Goal: Check status: Check status

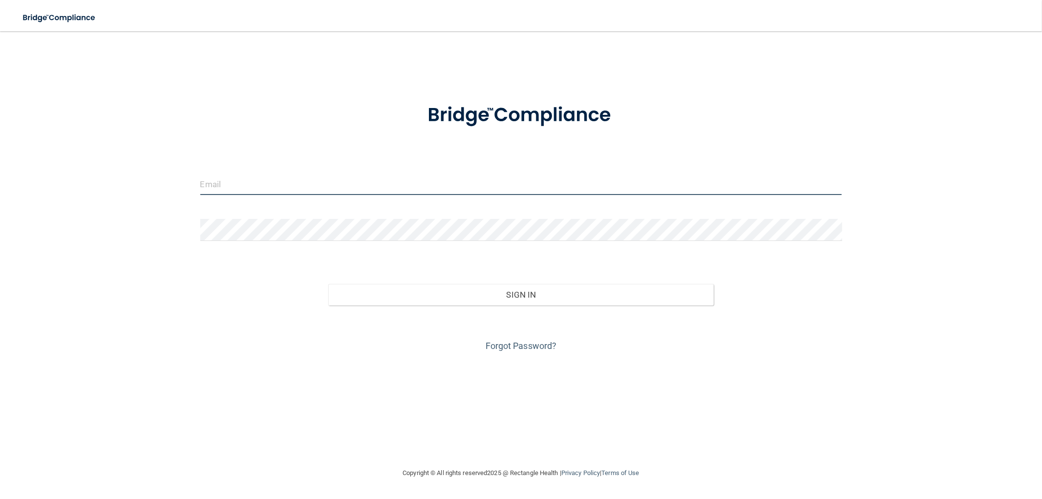
click at [565, 191] on input "email" at bounding box center [521, 184] width 642 height 22
click at [259, 181] on input "email" at bounding box center [521, 184] width 642 height 22
type input "[EMAIL_ADDRESS][DOMAIN_NAME]"
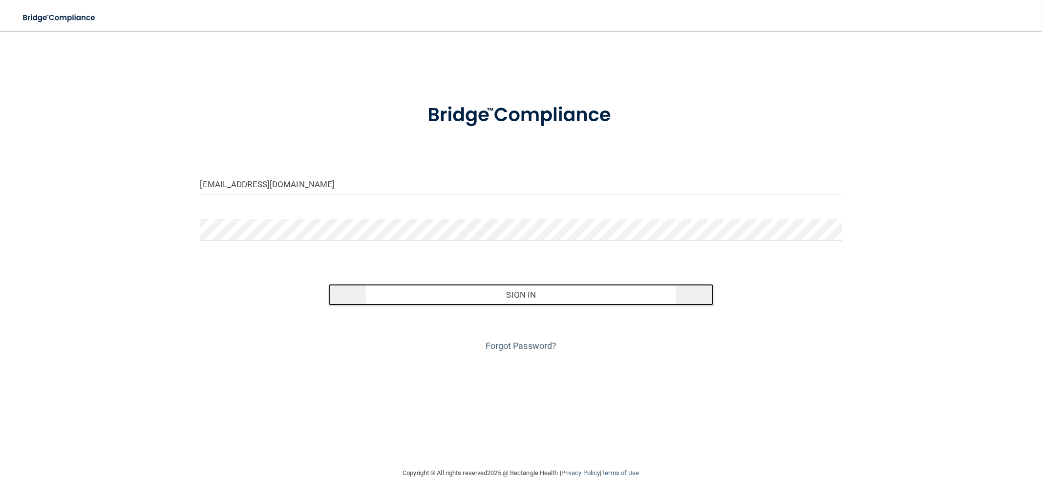
click at [501, 292] on button "Sign In" at bounding box center [520, 294] width 385 height 21
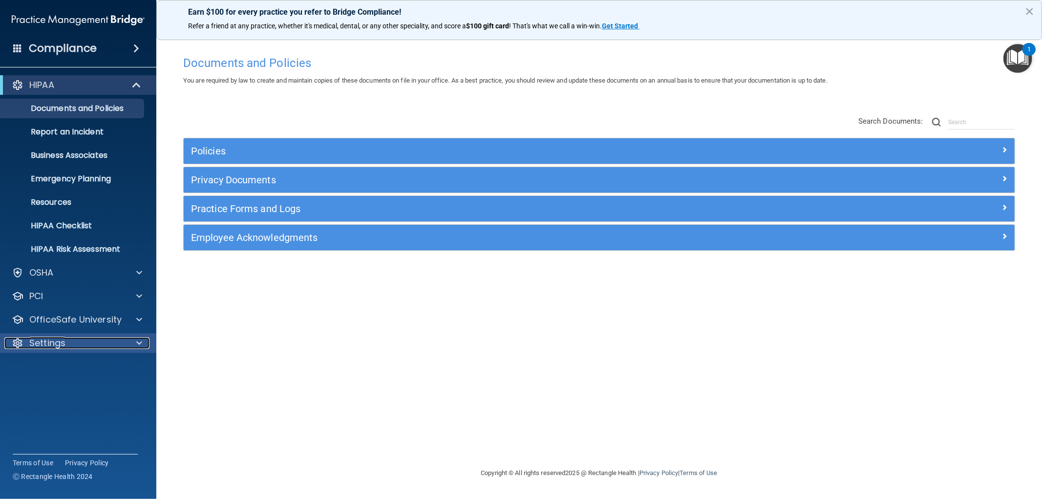
click at [101, 340] on div "Settings" at bounding box center [64, 343] width 121 height 12
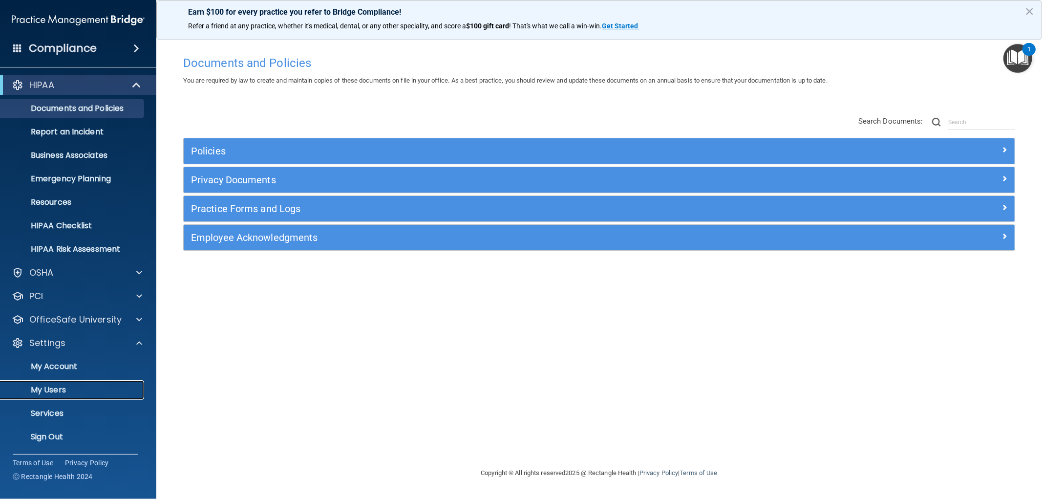
click at [82, 394] on p "My Users" at bounding box center [72, 390] width 133 height 10
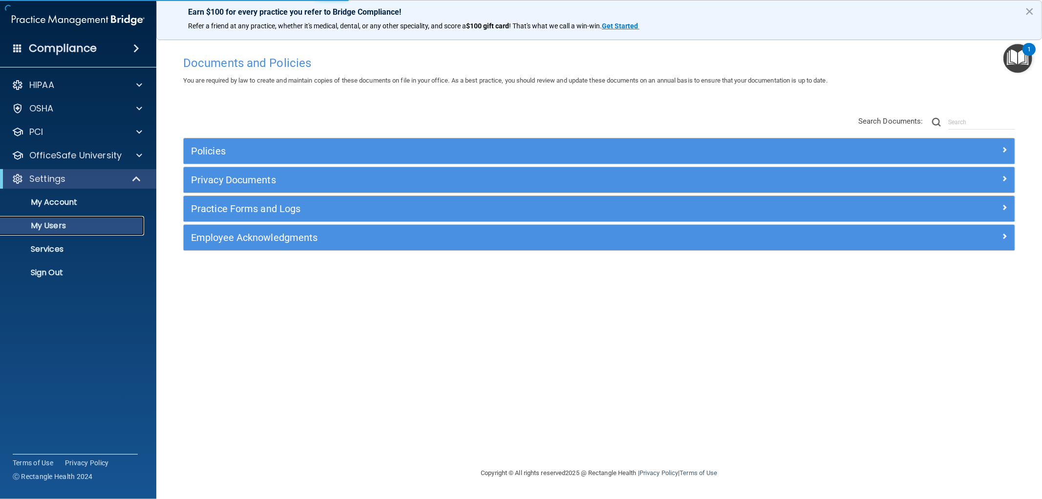
select select "20"
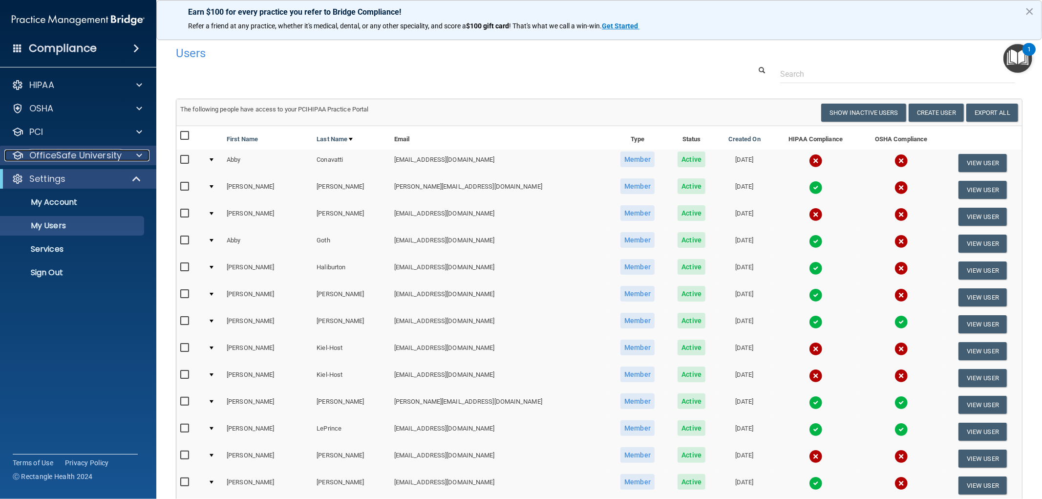
click at [106, 154] on p "OfficeSafe University" at bounding box center [75, 155] width 92 height 12
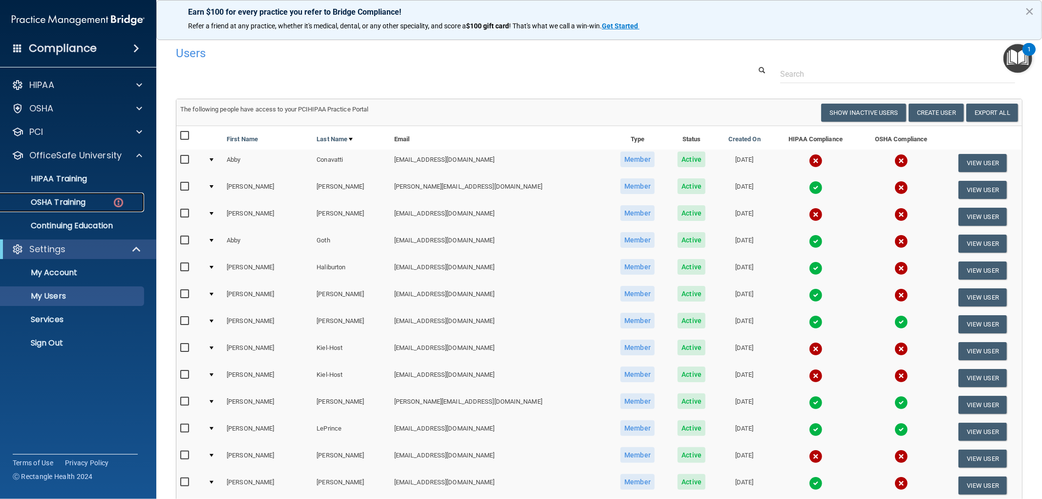
click at [91, 196] on link "OSHA Training" at bounding box center [67, 202] width 154 height 20
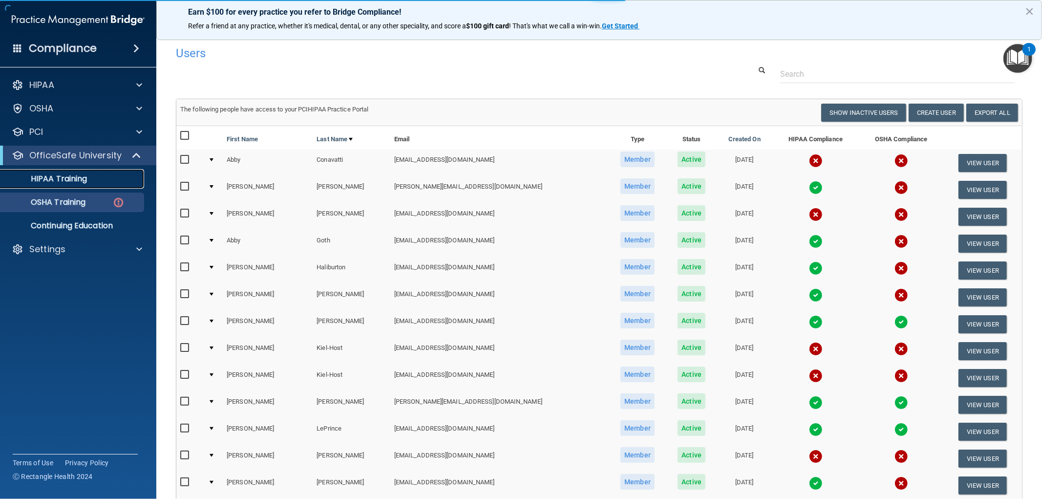
click at [109, 174] on div "HIPAA Training" at bounding box center [72, 179] width 133 height 10
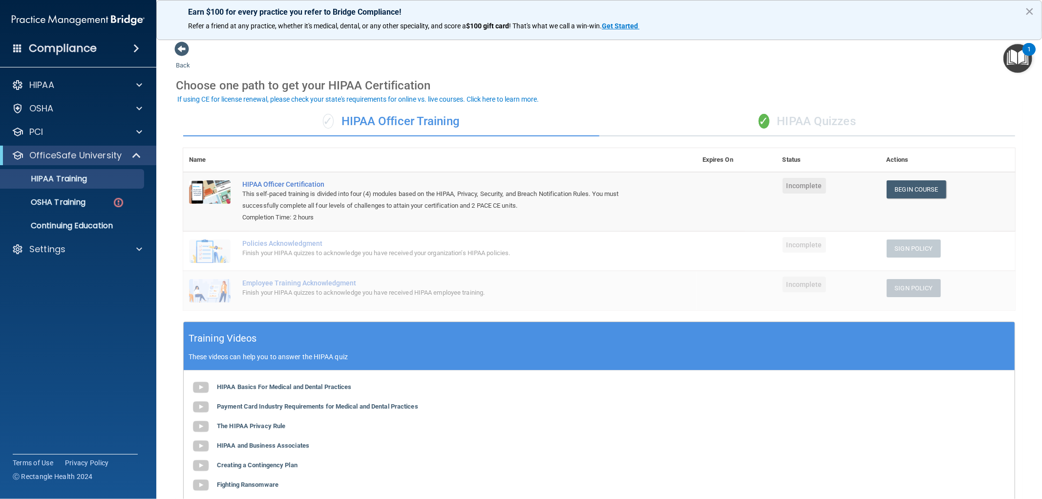
click at [738, 109] on div "✓ HIPAA Quizzes" at bounding box center [807, 121] width 416 height 29
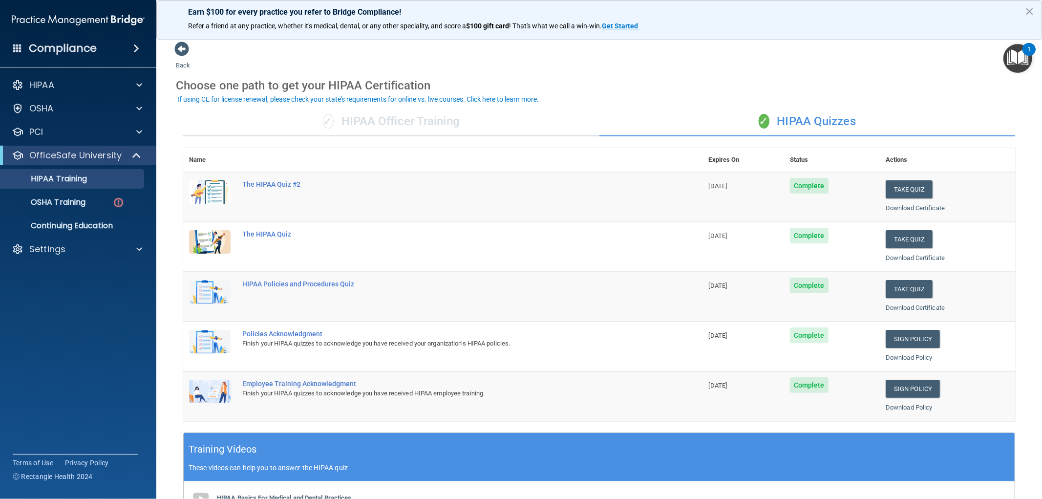
click at [452, 120] on div "✓ HIPAA Officer Training" at bounding box center [391, 121] width 416 height 29
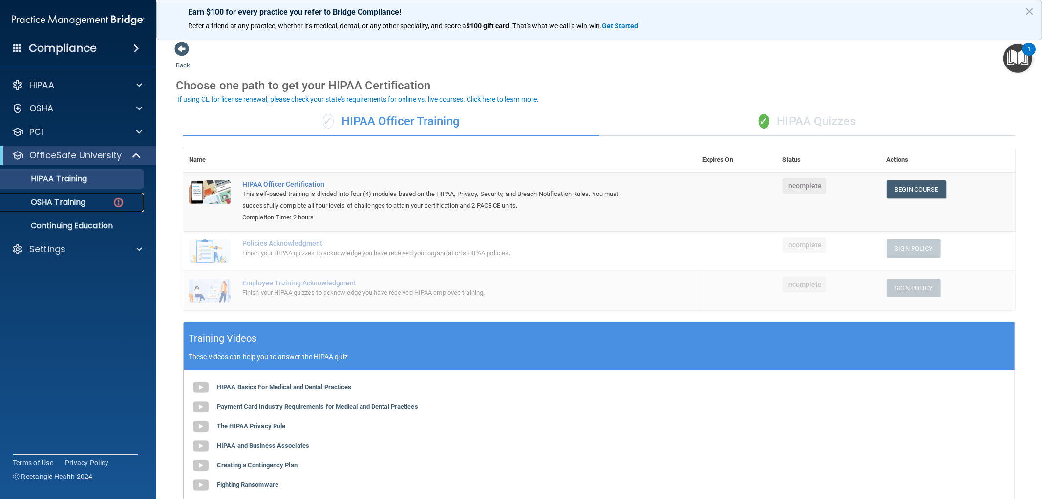
click at [101, 206] on div "OSHA Training" at bounding box center [72, 202] width 133 height 10
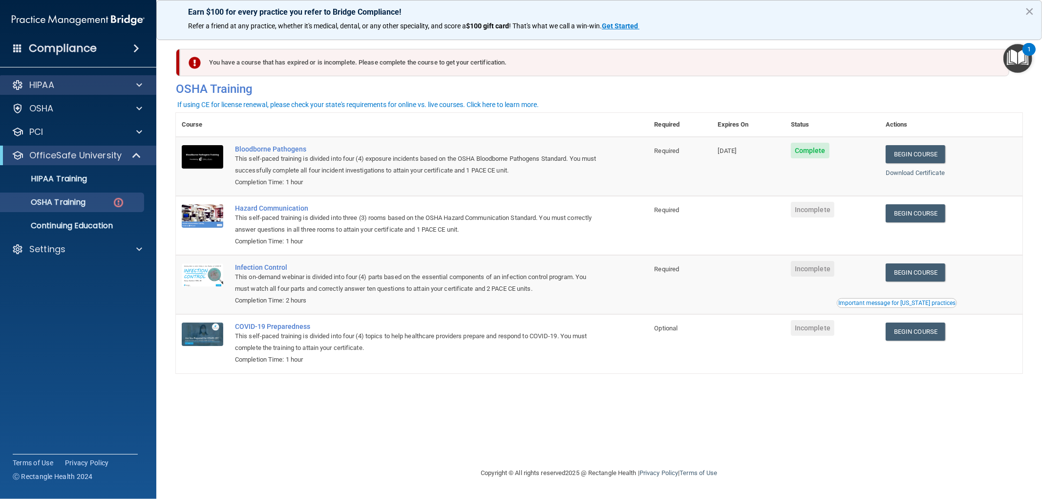
click at [111, 78] on div "HIPAA" at bounding box center [78, 85] width 157 height 20
click at [112, 81] on div "HIPAA" at bounding box center [64, 85] width 121 height 12
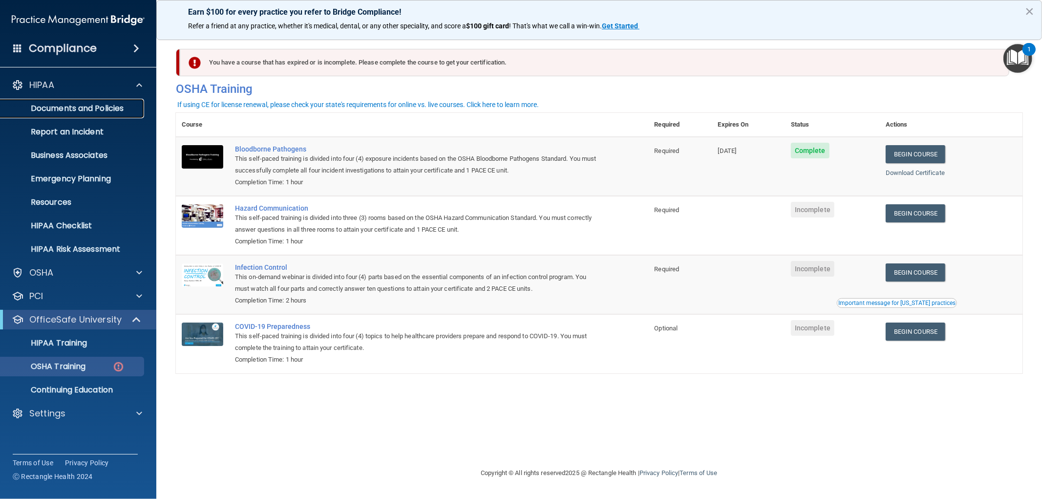
click at [97, 114] on link "Documents and Policies" at bounding box center [67, 109] width 154 height 20
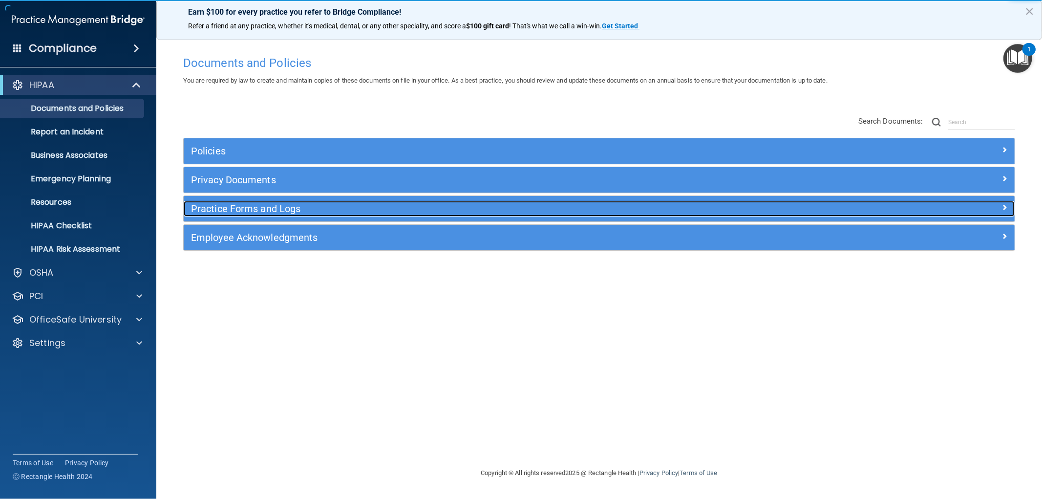
click at [283, 211] on h5 "Practice Forms and Logs" at bounding box center [495, 208] width 609 height 11
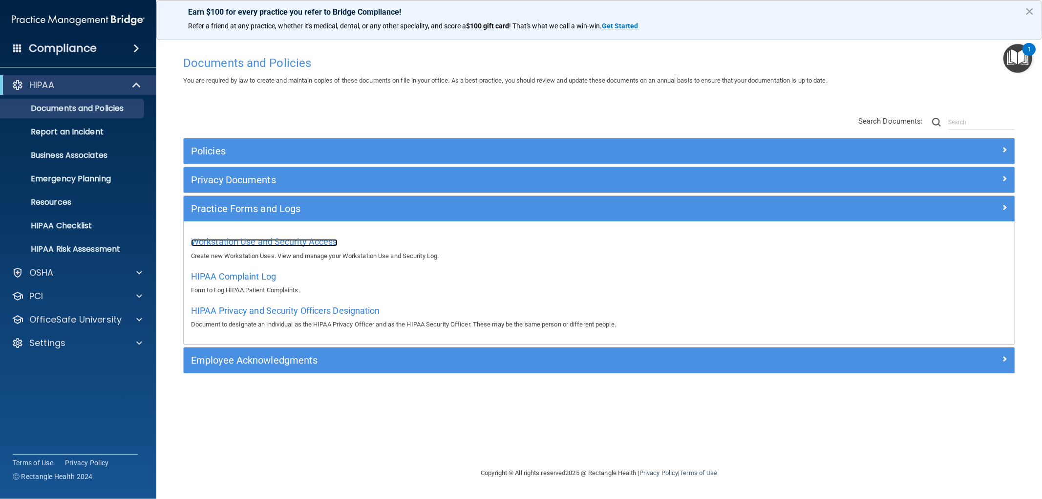
click at [306, 242] on span "Workstation Use and Security Access" at bounding box center [264, 241] width 147 height 10
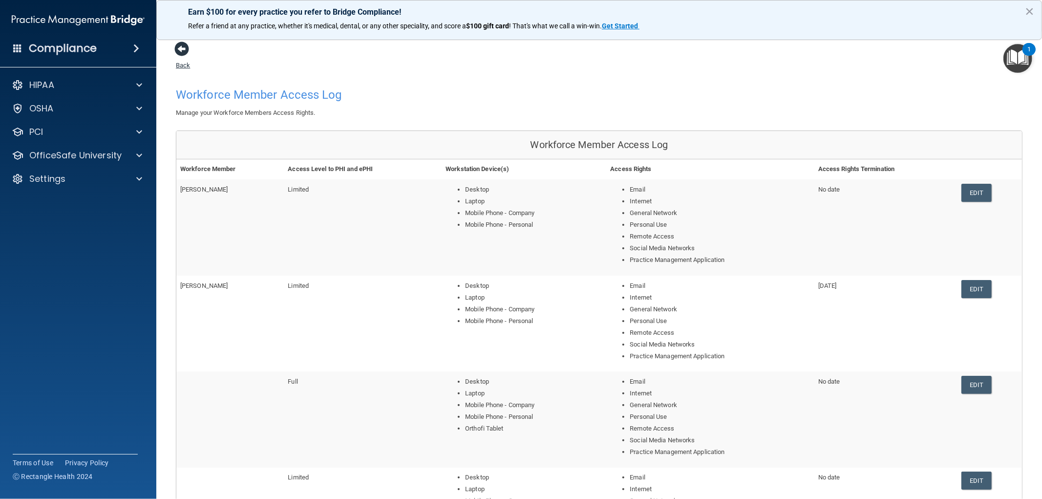
click at [181, 63] on link "Back" at bounding box center [183, 59] width 14 height 19
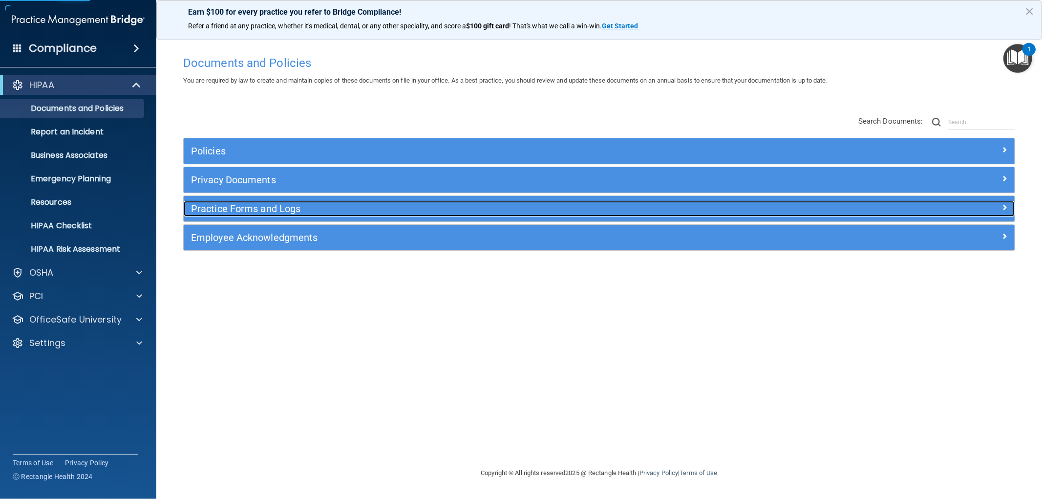
click at [286, 209] on h5 "Practice Forms and Logs" at bounding box center [495, 208] width 609 height 11
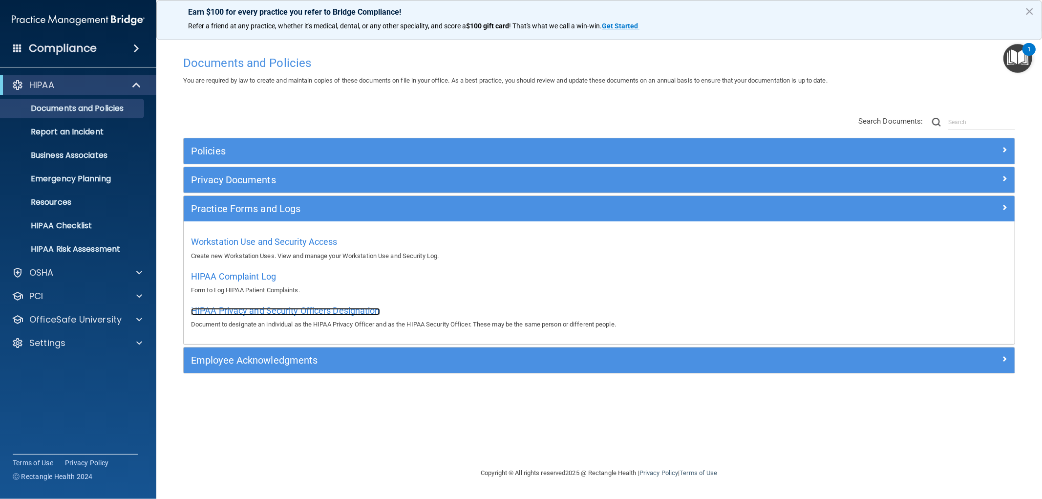
click at [236, 313] on span "HIPAA Privacy and Security Officers Designation" at bounding box center [285, 310] width 189 height 10
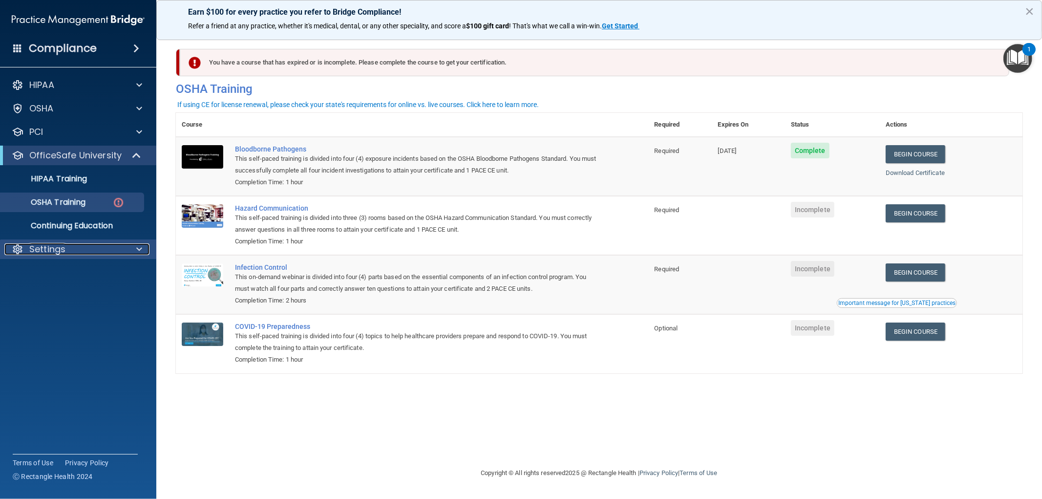
click at [56, 246] on p "Settings" at bounding box center [47, 249] width 36 height 12
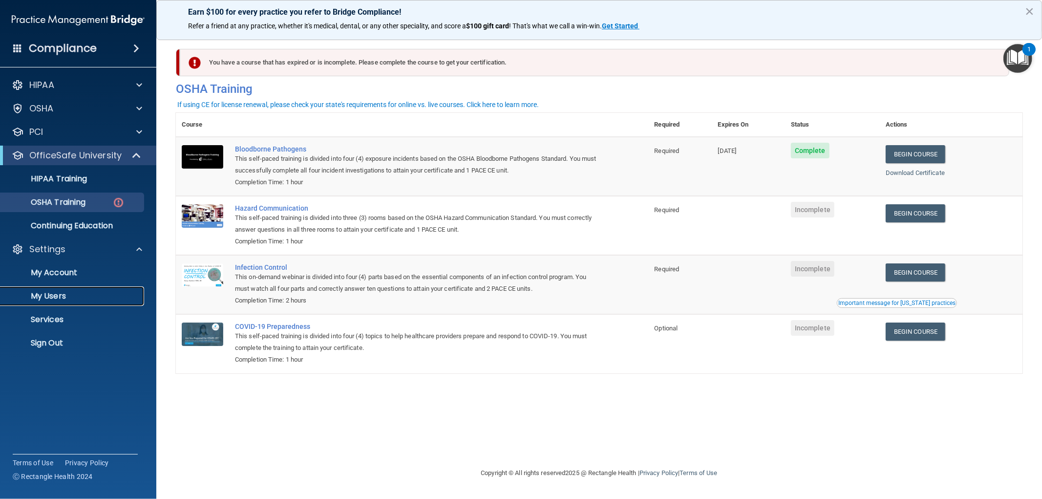
click at [56, 299] on p "My Users" at bounding box center [72, 296] width 133 height 10
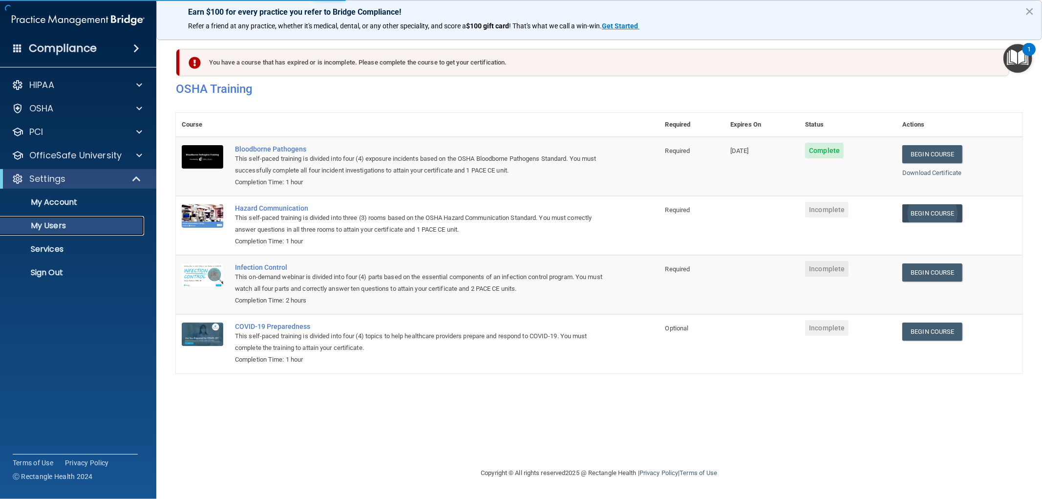
select select "20"
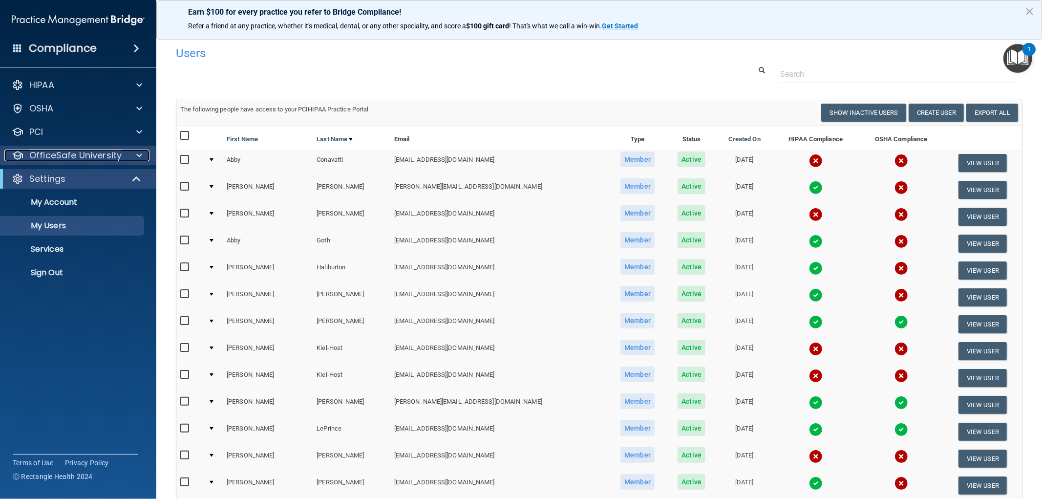
click at [126, 152] on div at bounding box center [138, 155] width 24 height 12
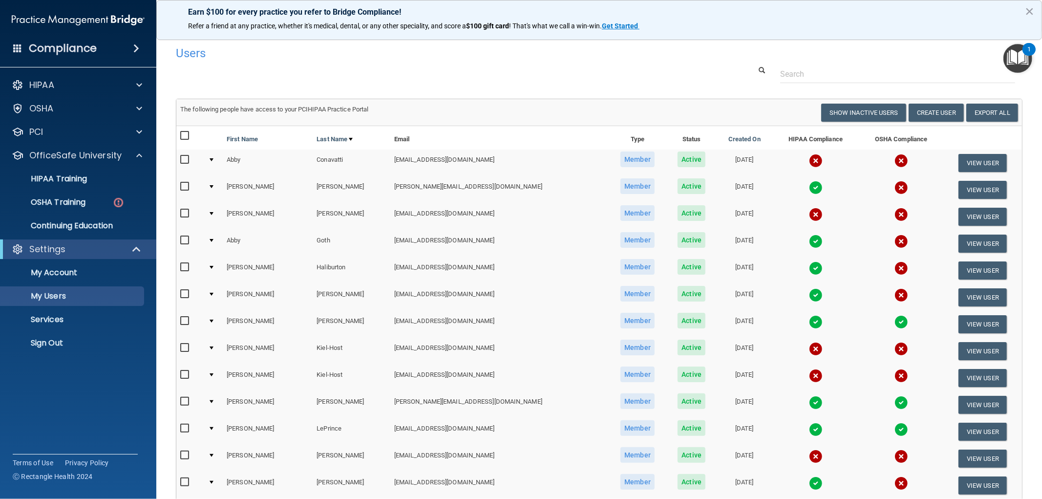
click at [93, 191] on ul "HIPAA Training OSHA Training Continuing Education" at bounding box center [78, 200] width 177 height 70
click at [101, 193] on link "OSHA Training" at bounding box center [67, 202] width 154 height 20
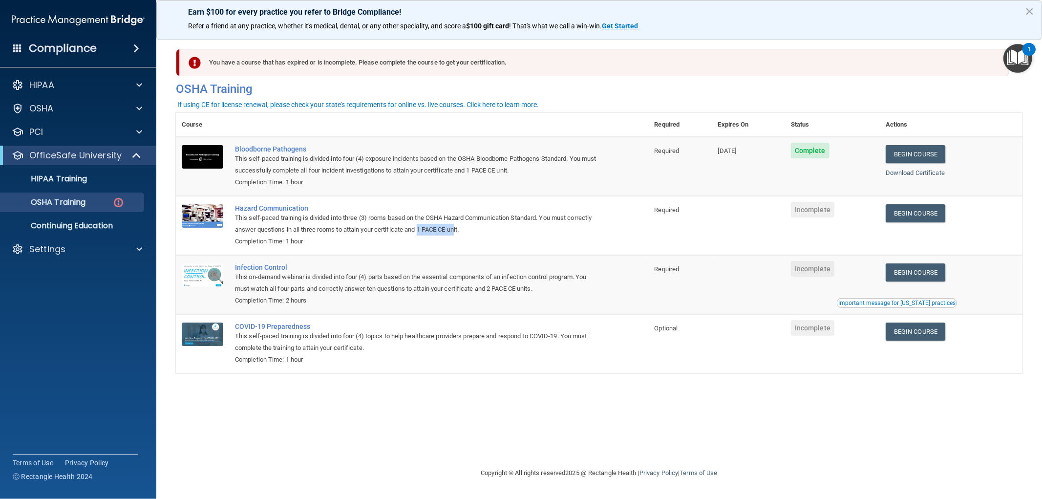
drag, startPoint x: 425, startPoint y: 232, endPoint x: 464, endPoint y: 232, distance: 39.1
click at [462, 232] on div "This self-paced training is divided into three (3) rooms based on the OSHA Haza…" at bounding box center [417, 223] width 365 height 23
click at [465, 232] on div "This self-paced training is divided into three (3) rooms based on the OSHA Haza…" at bounding box center [417, 223] width 365 height 23
click at [486, 236] on div "Completion Time: 1 hour" at bounding box center [417, 241] width 365 height 12
click at [139, 109] on span at bounding box center [139, 109] width 6 height 12
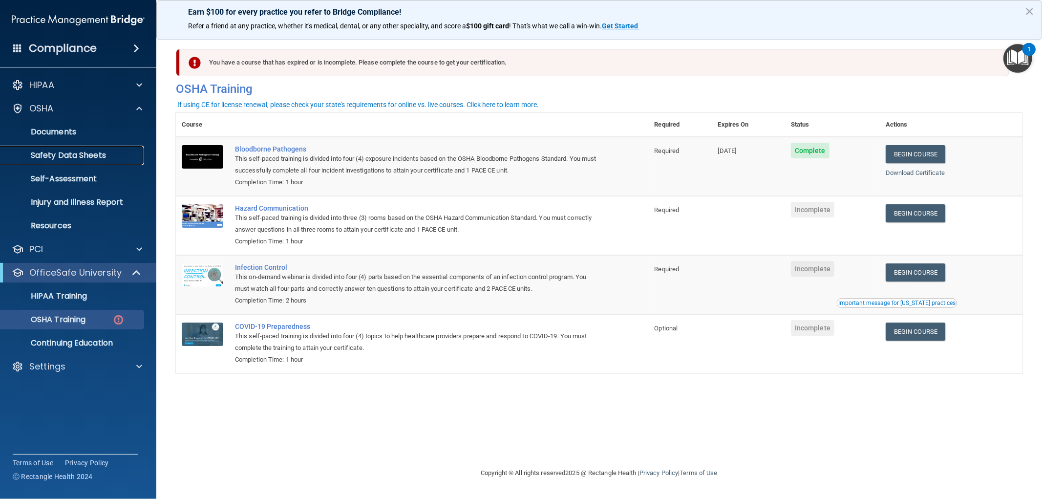
click at [85, 150] on p "Safety Data Sheets" at bounding box center [72, 155] width 133 height 10
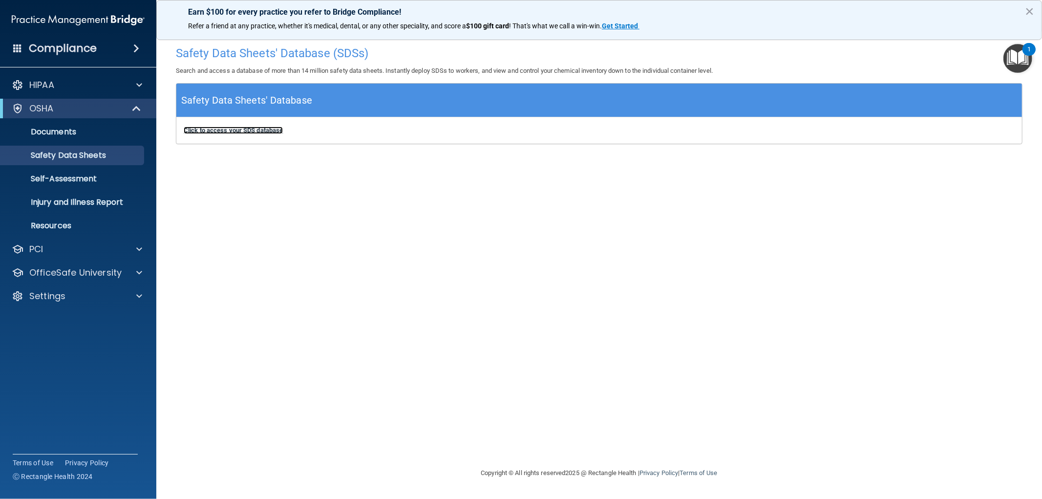
click at [243, 132] on b "Click to access your SDS database" at bounding box center [233, 130] width 99 height 7
click at [71, 122] on link "Documents" at bounding box center [67, 132] width 154 height 20
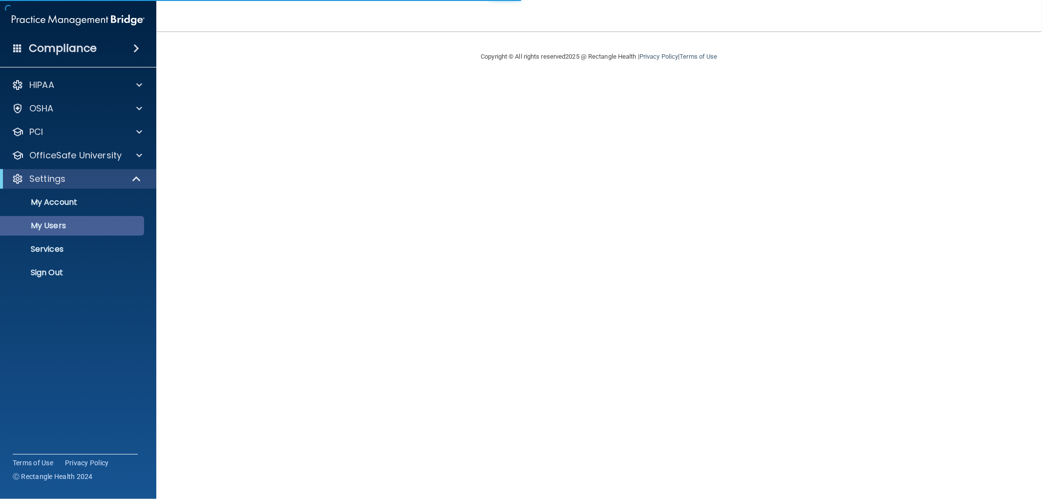
select select "20"
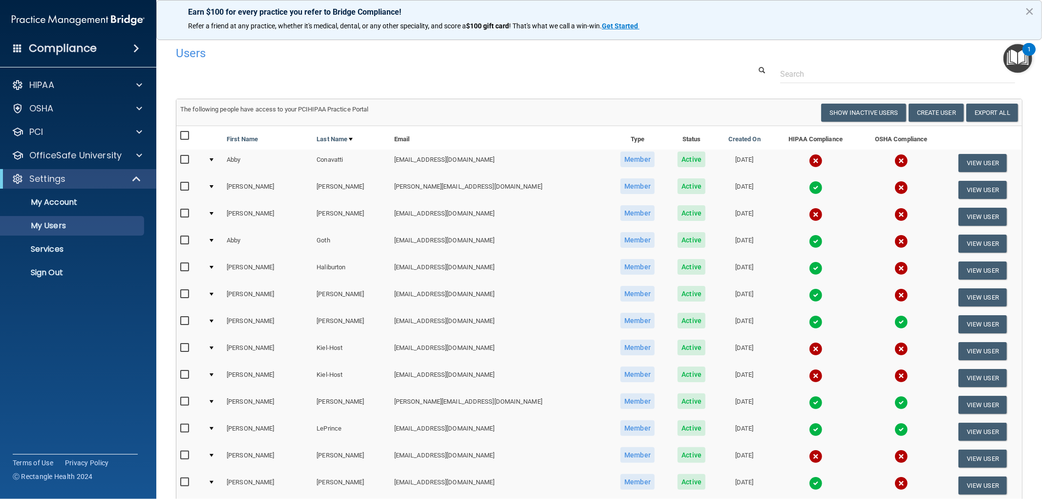
click at [1029, 61] on div "1" at bounding box center [1028, 55] width 3 height 13
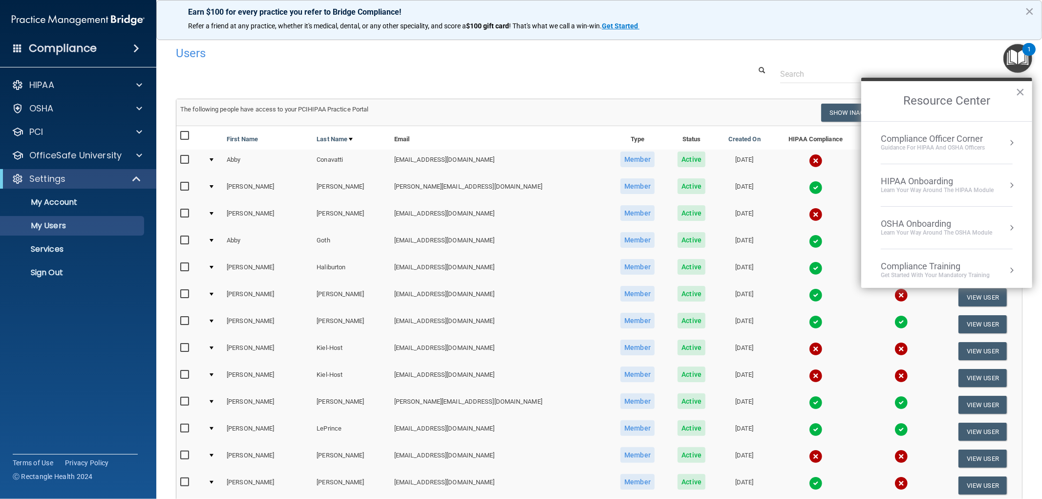
click at [1018, 59] on img "Open Resource Center, 1 new notification" at bounding box center [1017, 58] width 29 height 29
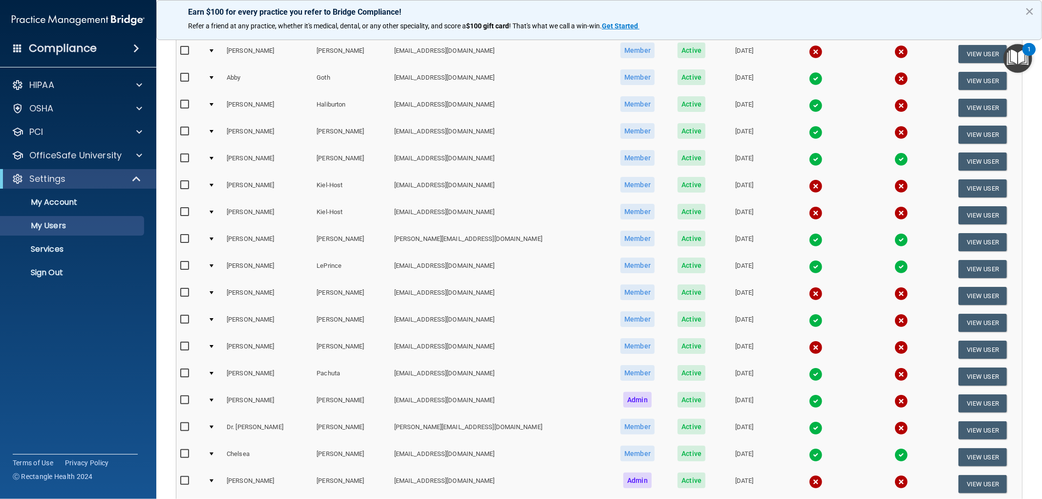
scroll to position [217, 0]
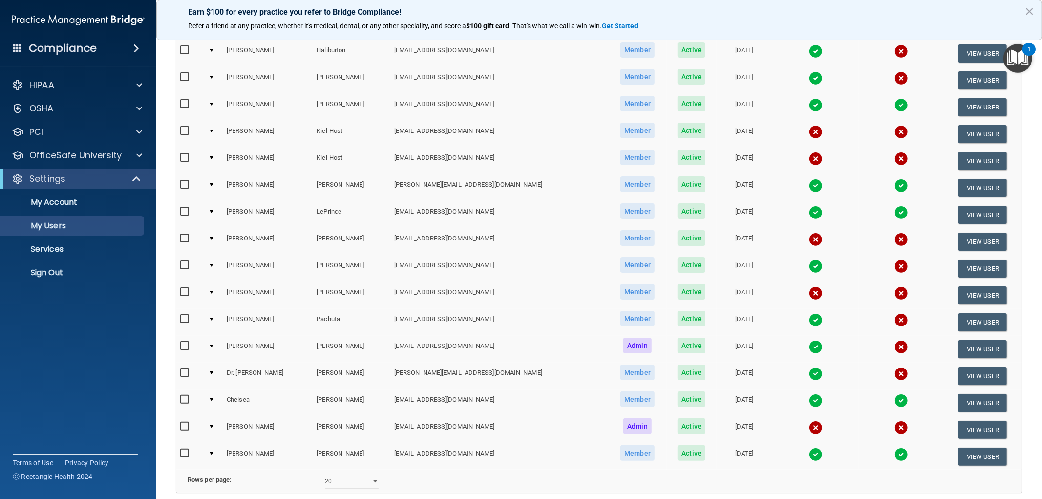
click at [809, 286] on img at bounding box center [816, 293] width 14 height 14
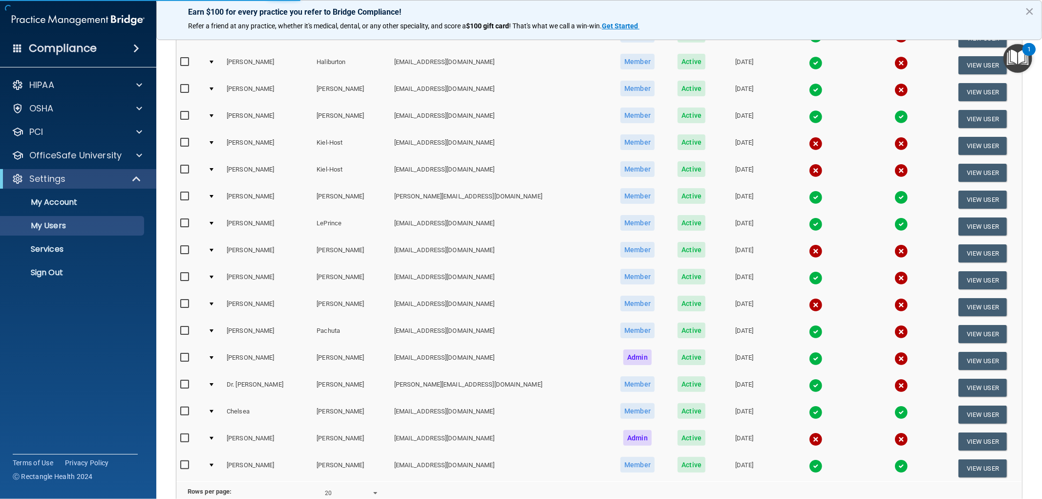
click at [809, 298] on img at bounding box center [816, 305] width 14 height 14
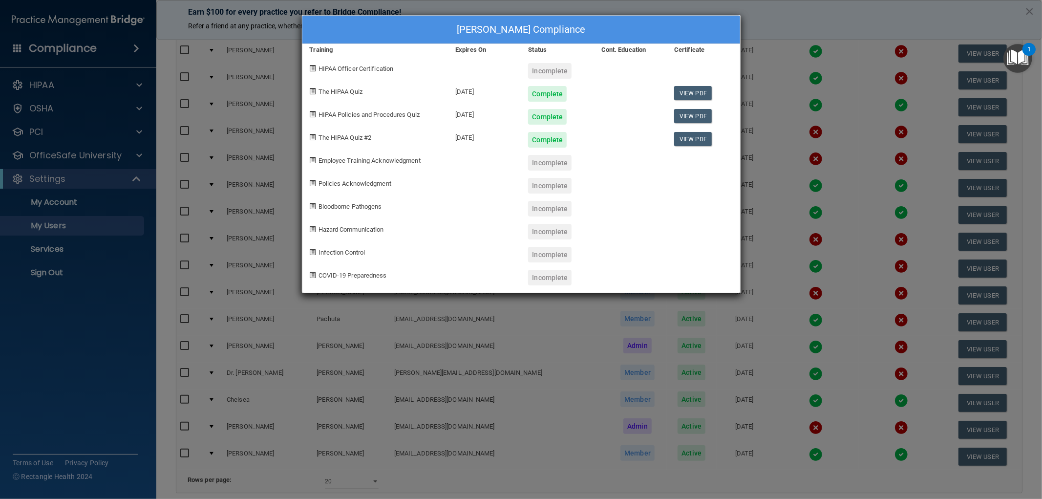
click at [548, 162] on div "Incomplete" at bounding box center [549, 163] width 43 height 16
click at [854, 253] on div "Kristy Nieken's Compliance Training Expires On Status Cont. Education Certifica…" at bounding box center [521, 249] width 1042 height 499
click at [825, 248] on div "Kristy Nieken's Compliance Training Expires On Status Cont. Education Certifica…" at bounding box center [521, 249] width 1042 height 499
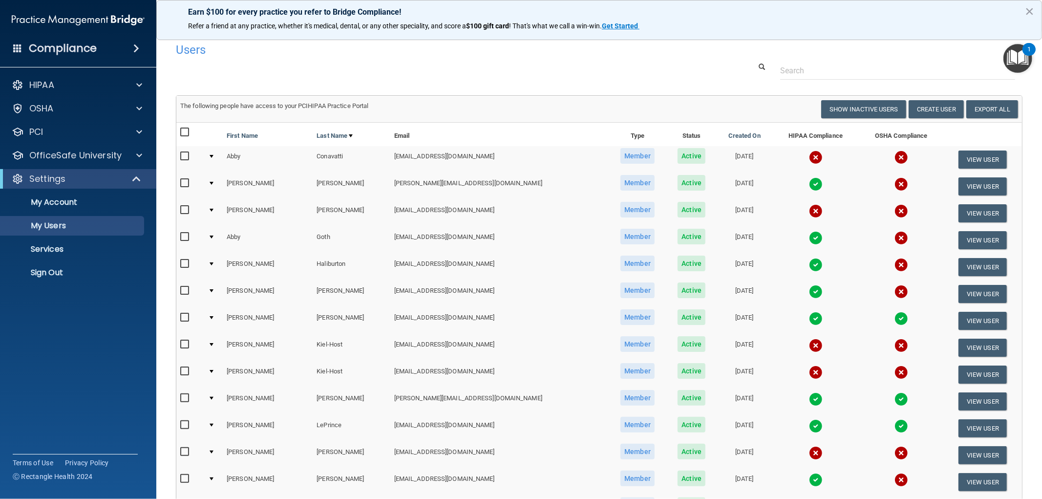
scroll to position [0, 0]
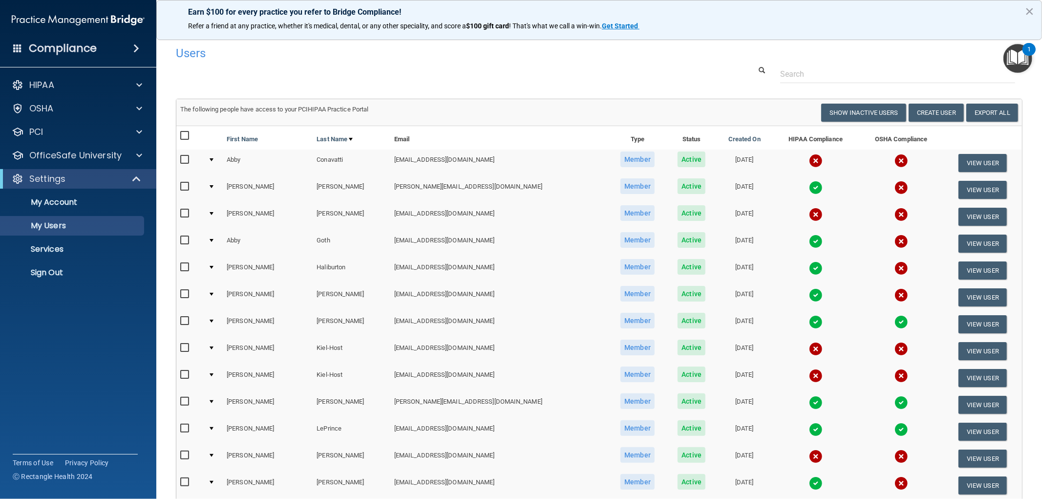
click at [809, 163] on img at bounding box center [816, 161] width 14 height 14
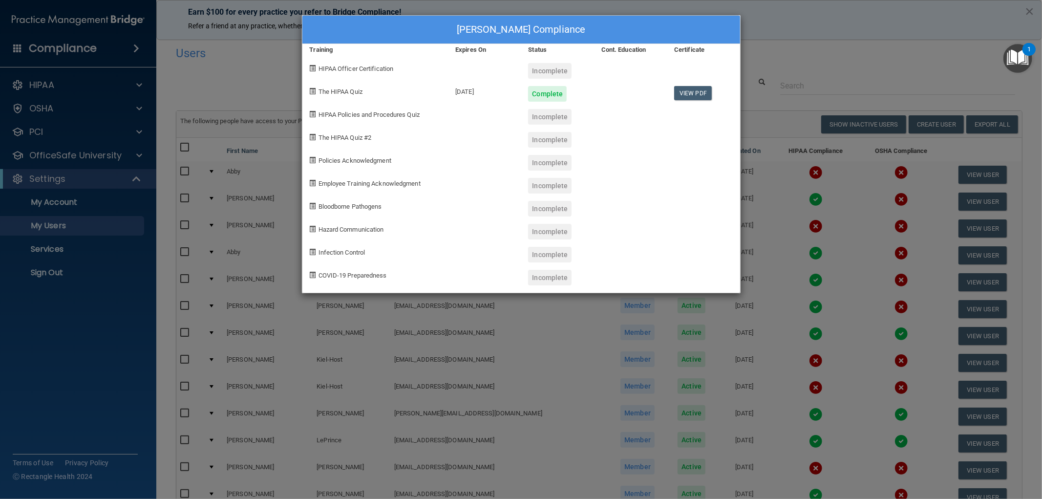
click at [802, 203] on div "Abby Conavatti's Compliance Training Expires On Status Cont. Education Certific…" at bounding box center [521, 249] width 1042 height 499
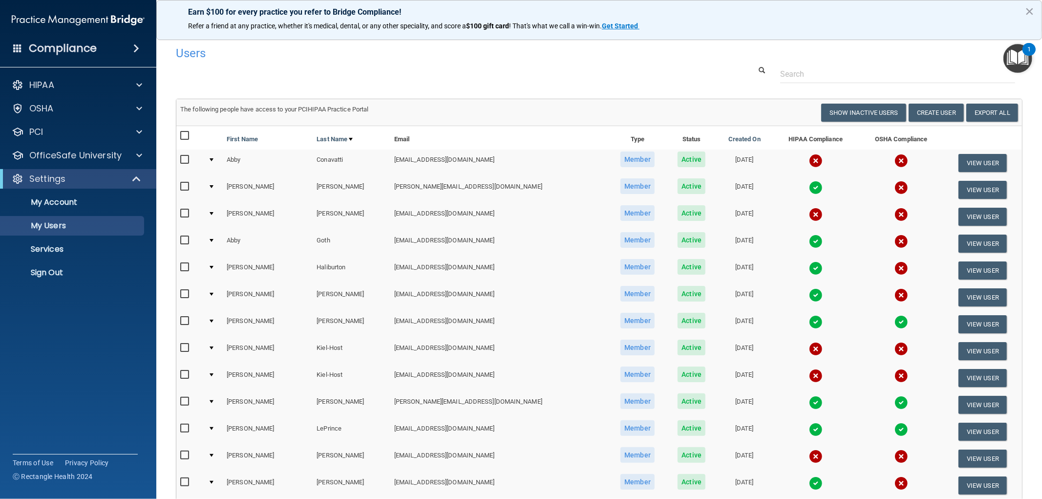
click at [772, 225] on td at bounding box center [815, 216] width 86 height 27
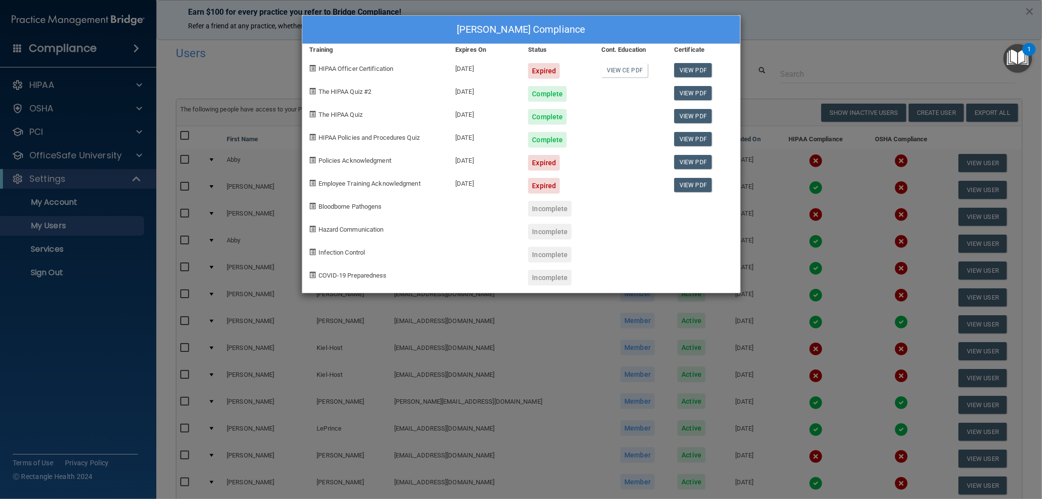
click at [845, 16] on div "Tammy Foster's Compliance Training Expires On Status Cont. Education Certificat…" at bounding box center [521, 249] width 1042 height 499
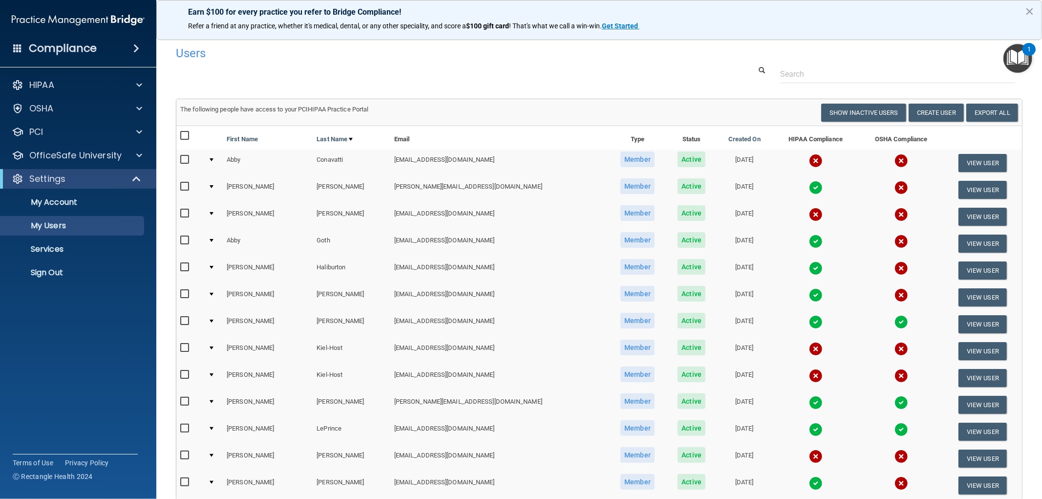
click at [809, 345] on img at bounding box center [816, 349] width 14 height 14
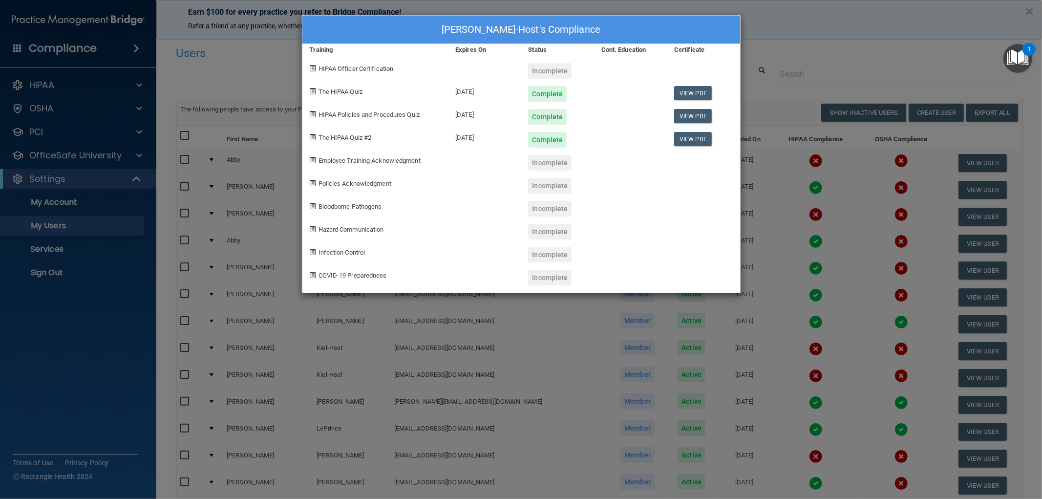
click at [778, 15] on div "Erin Kiel-Host's Compliance Training Expires On Status Cont. Education Certific…" at bounding box center [521, 249] width 1042 height 499
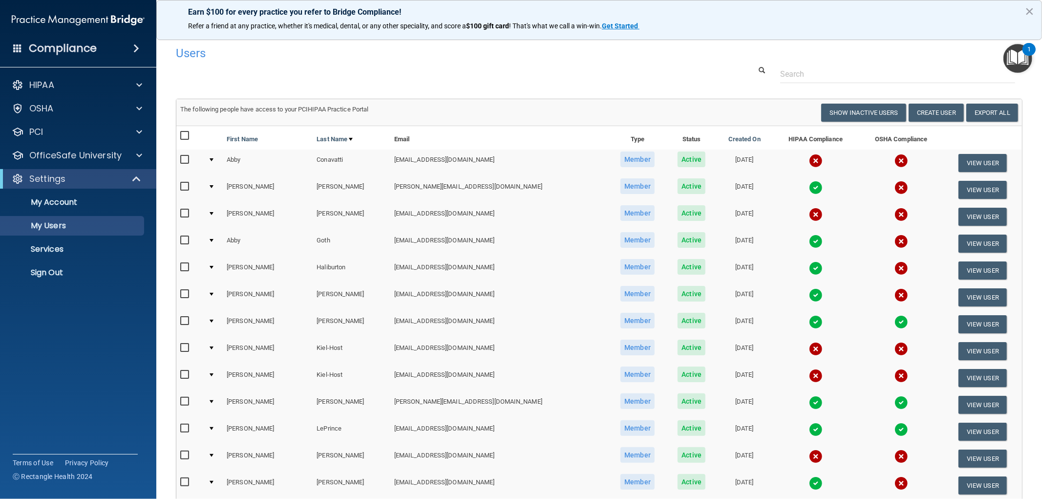
scroll to position [54, 0]
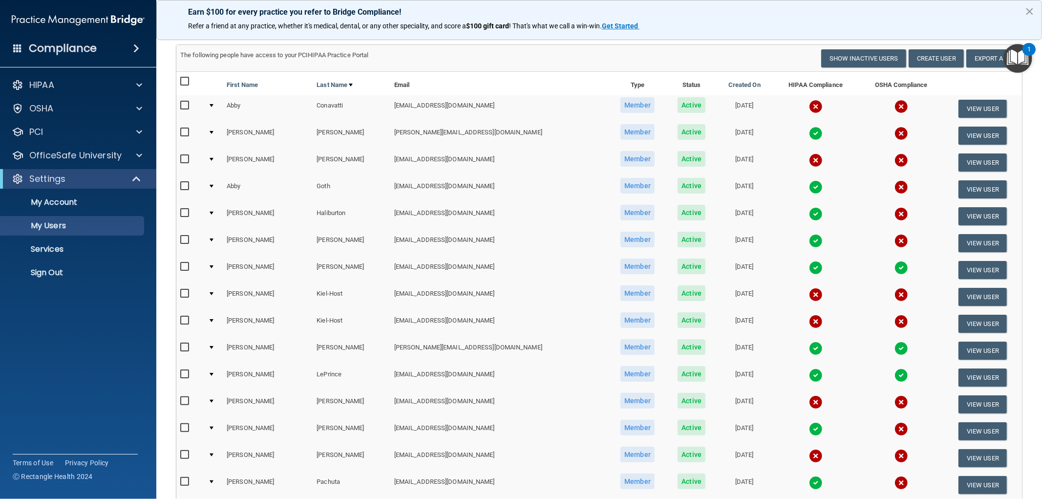
click at [809, 402] on img at bounding box center [816, 402] width 14 height 14
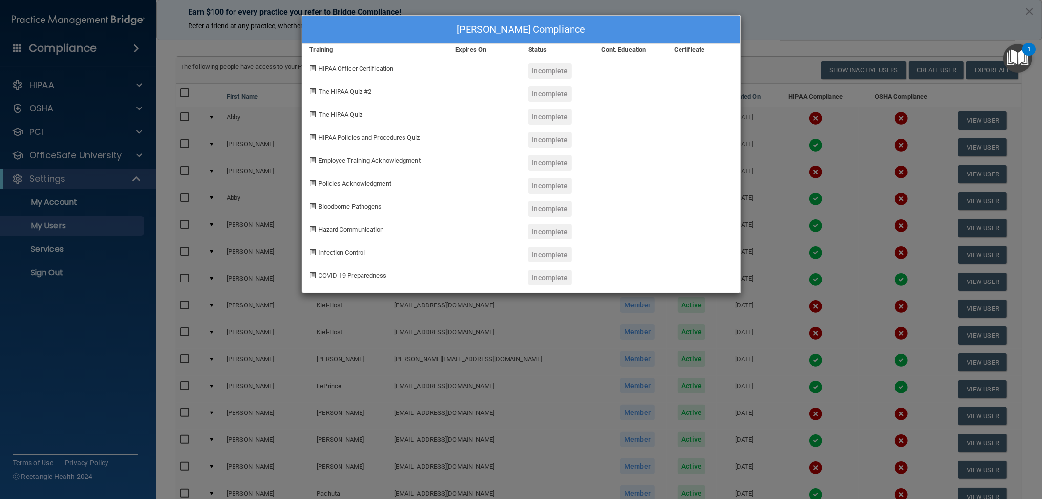
click at [814, 320] on div "Brittany Myhre's Compliance Training Expires On Status Cont. Education Certific…" at bounding box center [521, 249] width 1042 height 499
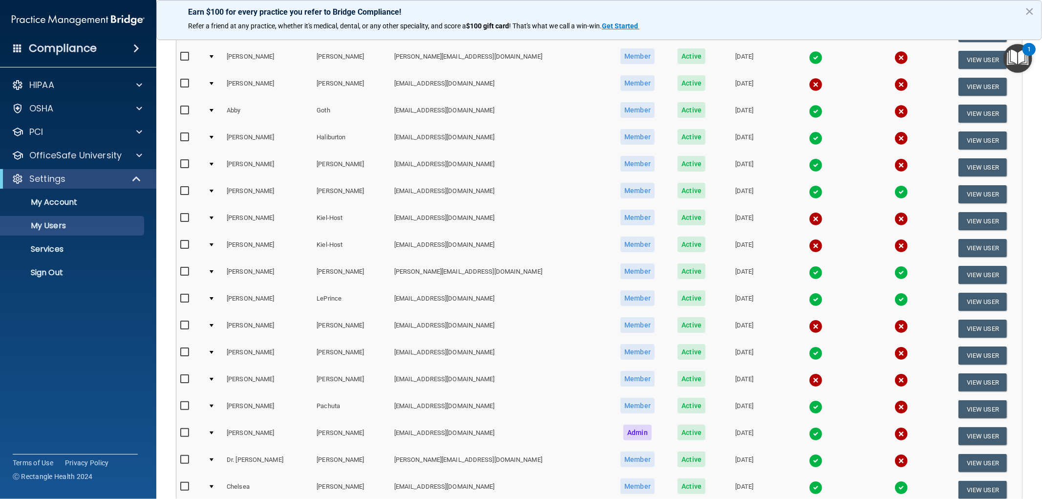
scroll to position [163, 0]
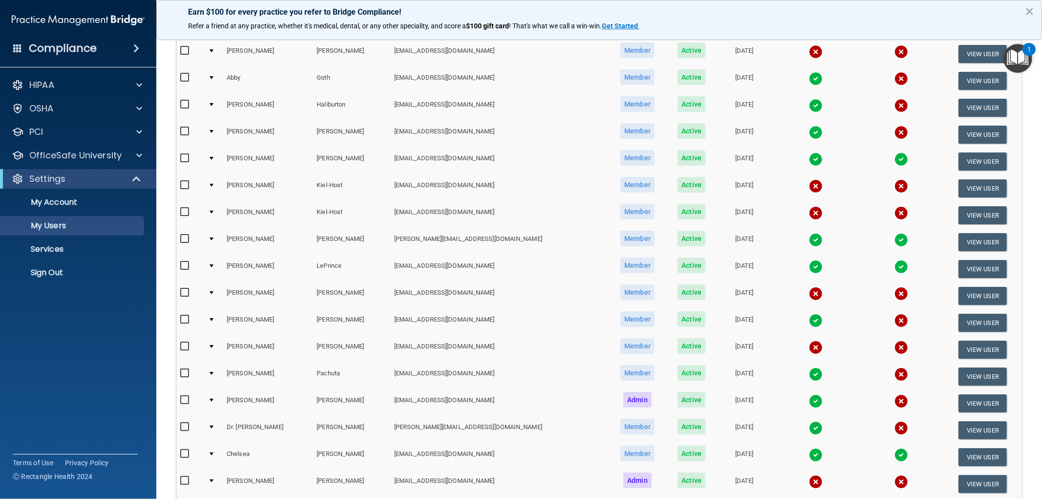
click at [809, 344] on img at bounding box center [816, 347] width 14 height 14
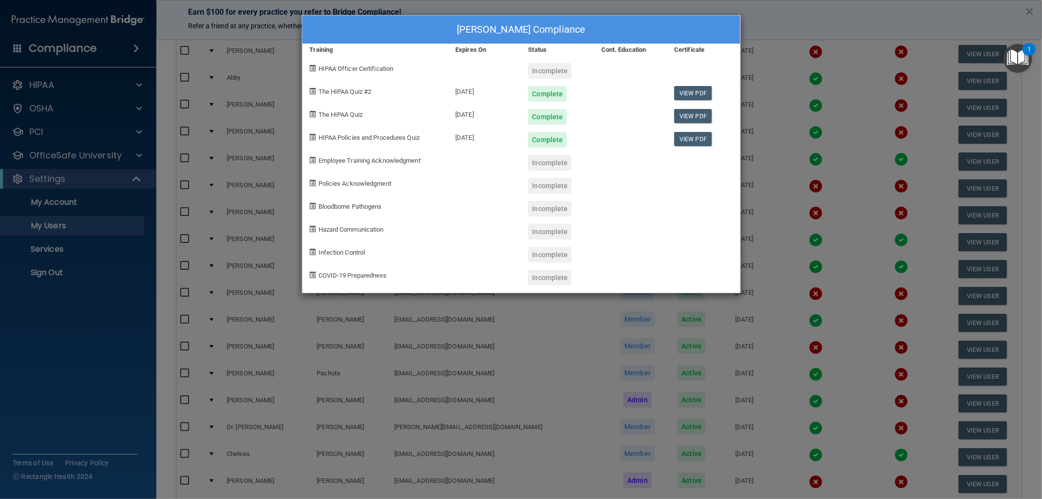
click at [785, 10] on div "Kristy Nieken's Compliance Training Expires On Status Cont. Education Certifica…" at bounding box center [521, 249] width 1042 height 499
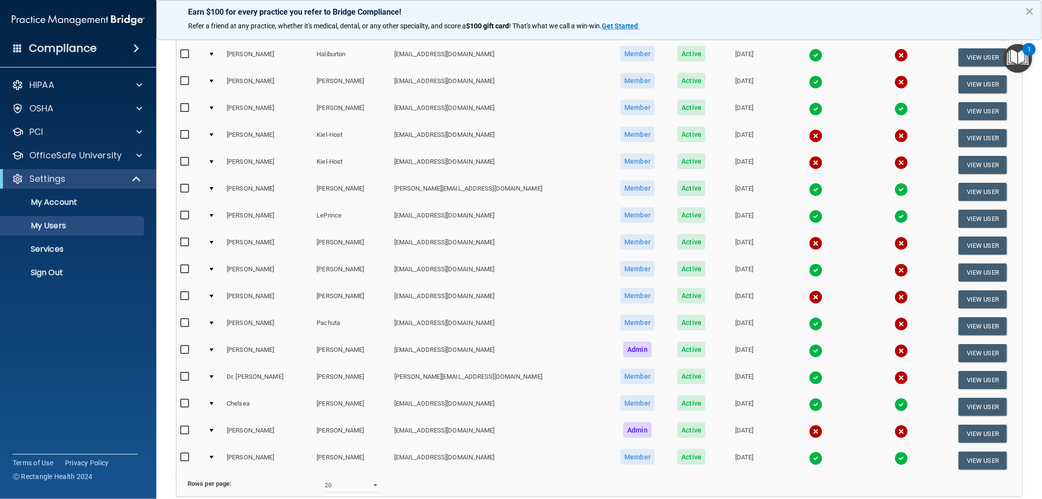
scroll to position [304, 0]
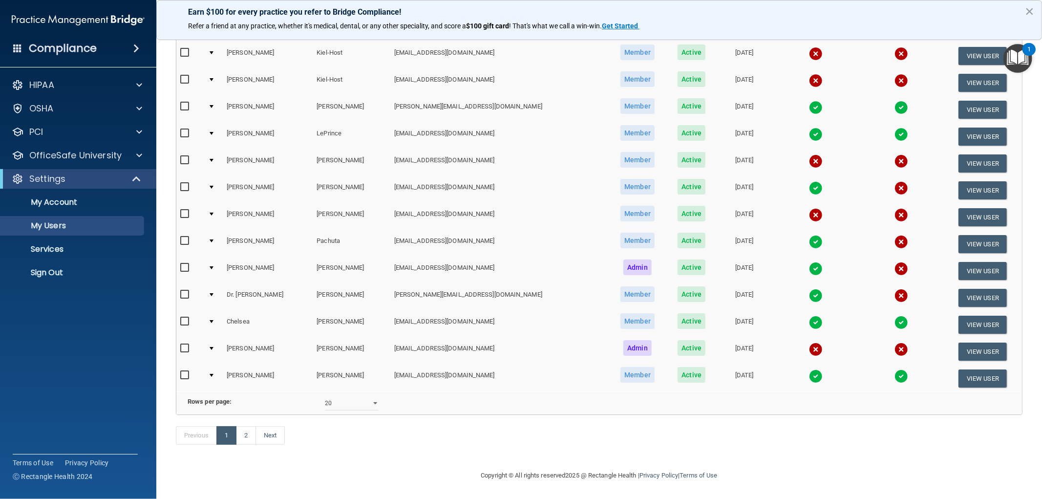
click at [809, 342] on img at bounding box center [816, 349] width 14 height 14
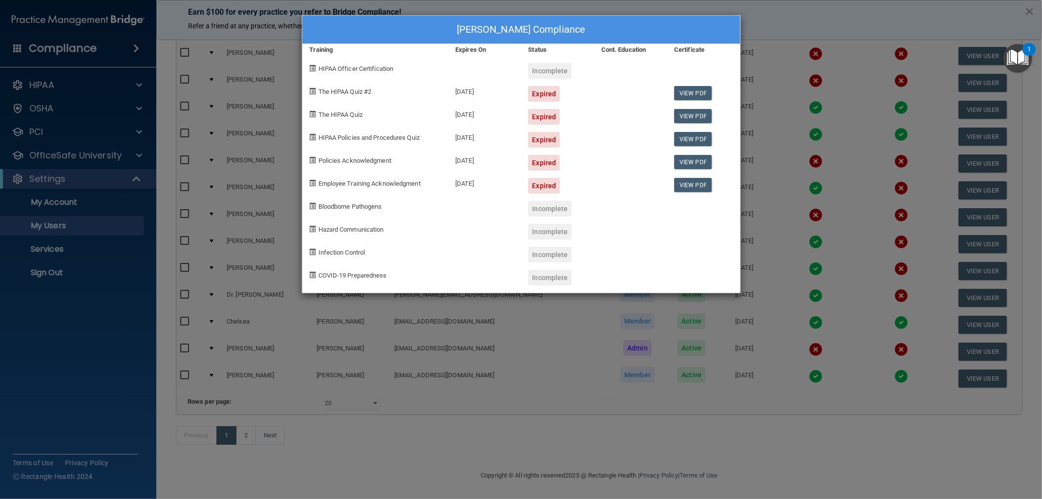
click at [815, 21] on div "Kyle Skjei's Compliance Training Expires On Status Cont. Education Certificate …" at bounding box center [521, 249] width 1042 height 499
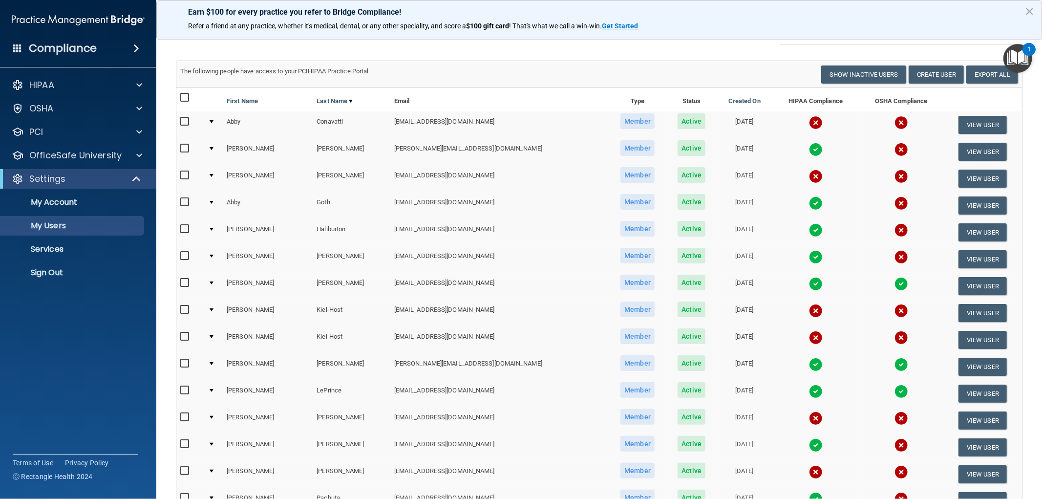
scroll to position [0, 0]
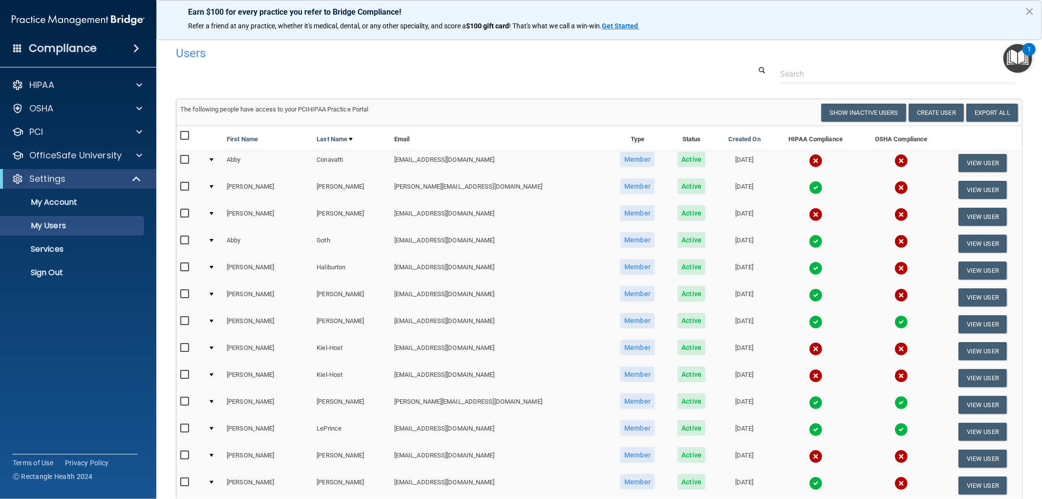
click at [809, 240] on img at bounding box center [816, 241] width 14 height 14
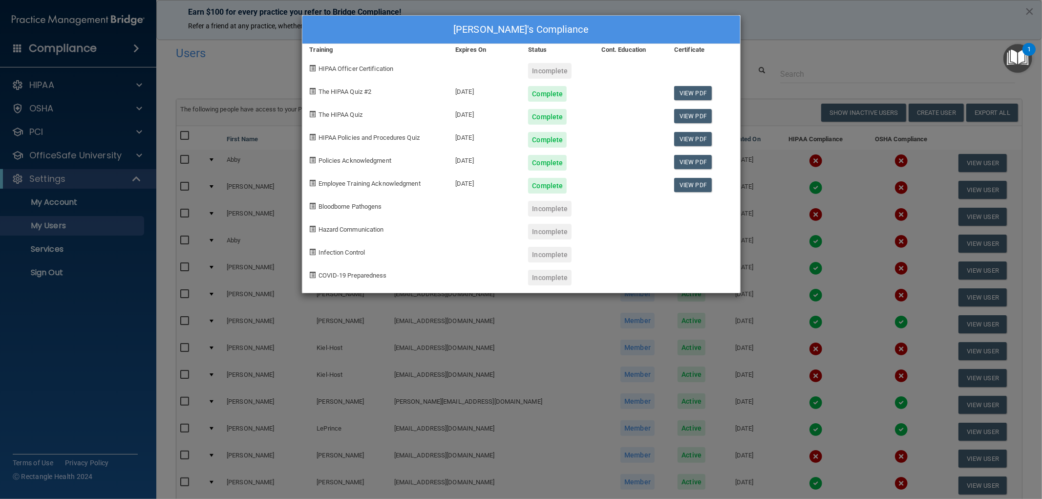
click at [807, 11] on div "Abby Goth's Compliance Training Expires On Status Cont. Education Certificate H…" at bounding box center [521, 249] width 1042 height 499
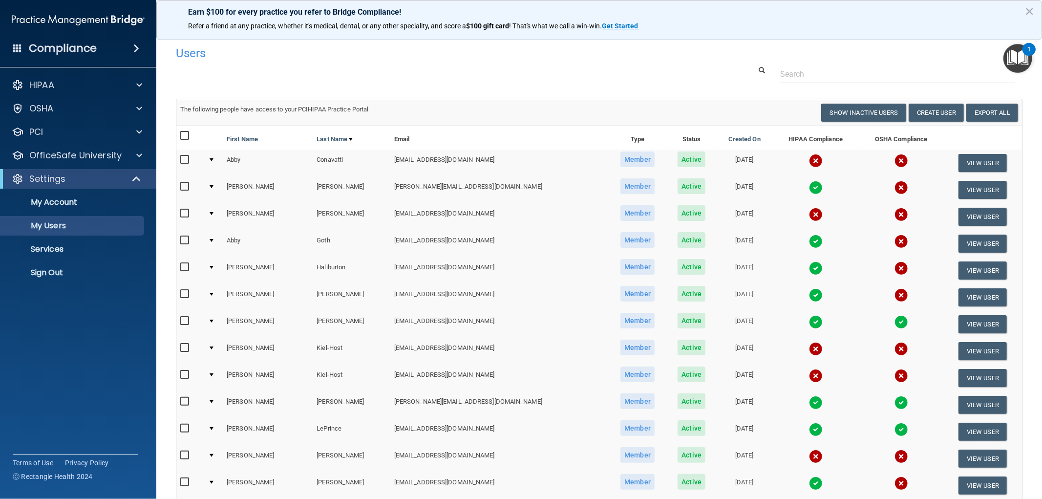
click at [809, 161] on img at bounding box center [816, 161] width 14 height 14
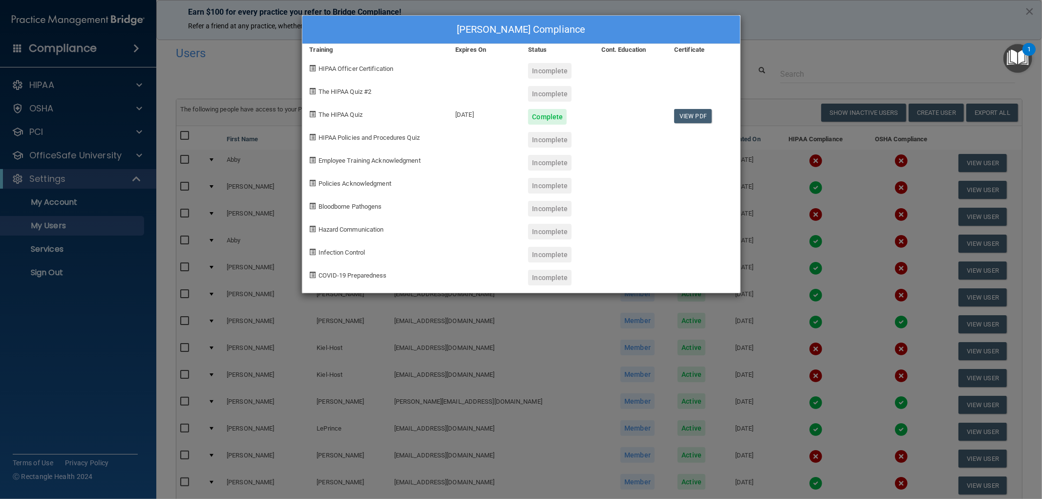
click at [815, 3] on div "Abby Conavatti's Compliance Training Expires On Status Cont. Education Certific…" at bounding box center [521, 249] width 1042 height 499
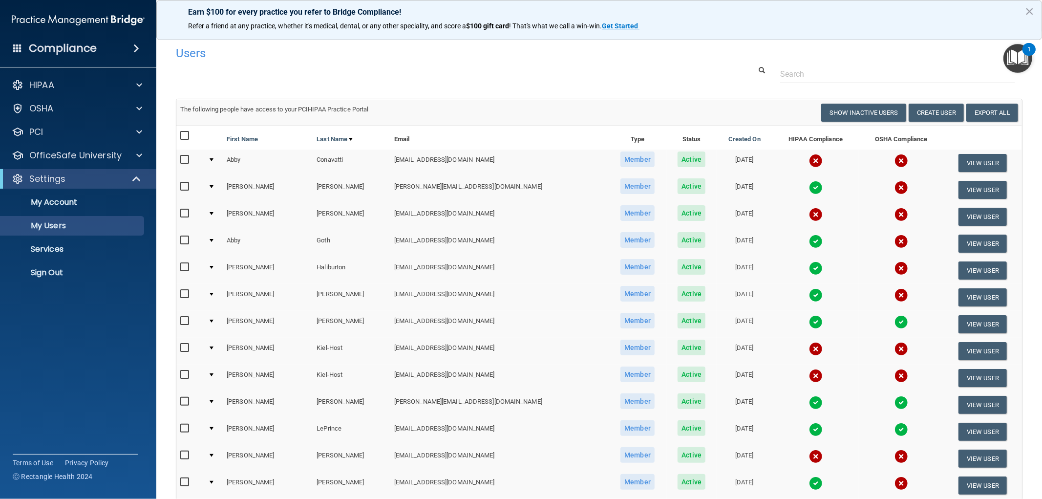
click at [809, 213] on img at bounding box center [816, 215] width 14 height 14
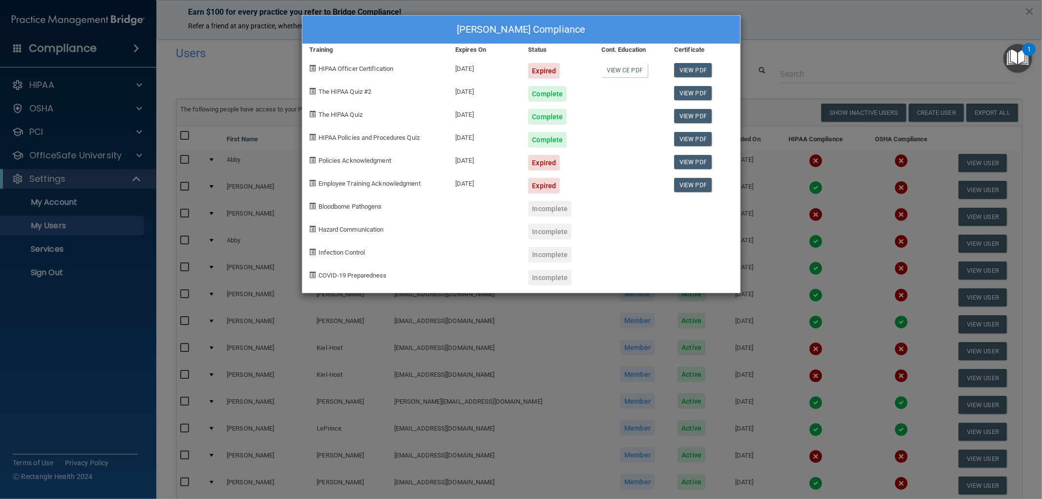
click at [796, 26] on div "Tammy Foster's Compliance Training Expires On Status Cont. Education Certificat…" at bounding box center [521, 249] width 1042 height 499
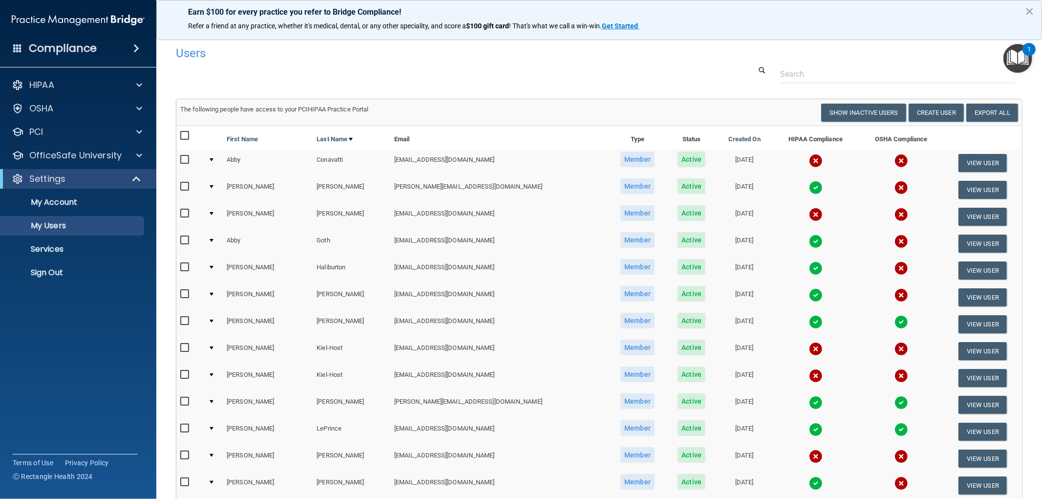
click at [809, 346] on img at bounding box center [816, 349] width 14 height 14
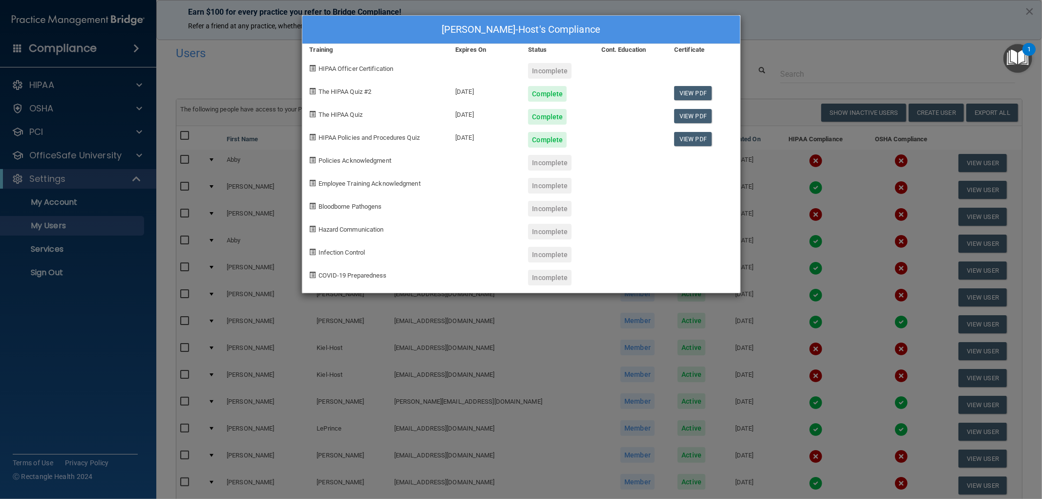
click at [801, 21] on div "Erin Kiel-Host's Compliance Training Expires On Status Cont. Education Certific…" at bounding box center [521, 249] width 1042 height 499
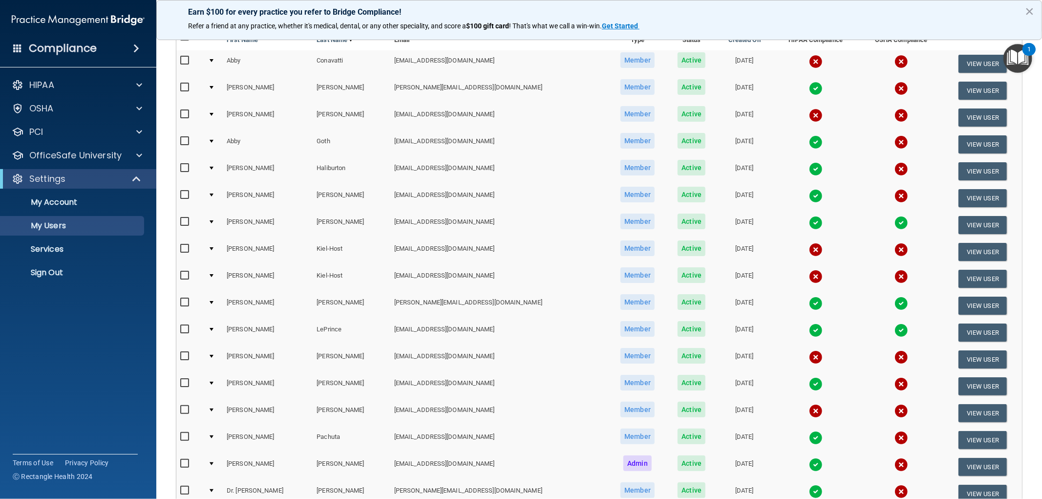
scroll to position [108, 0]
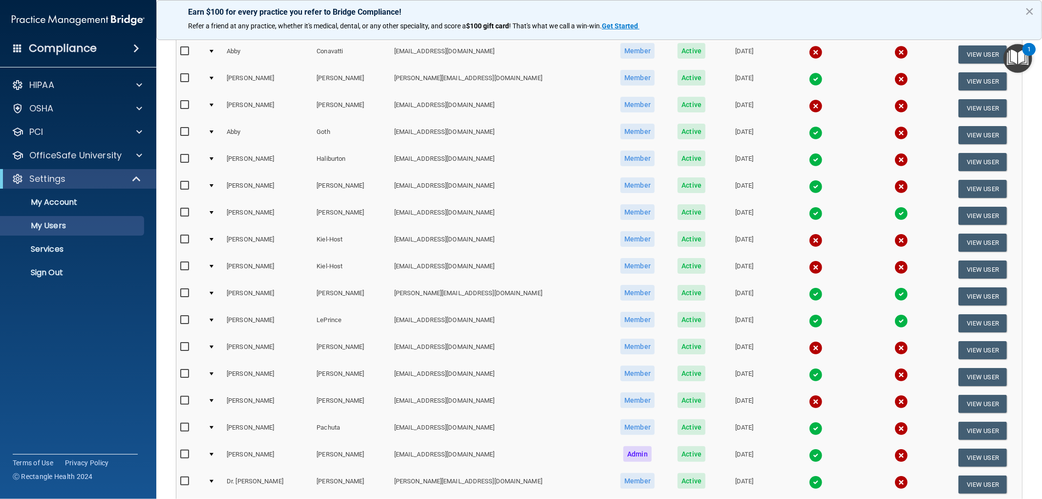
click at [809, 345] on img at bounding box center [816, 348] width 14 height 14
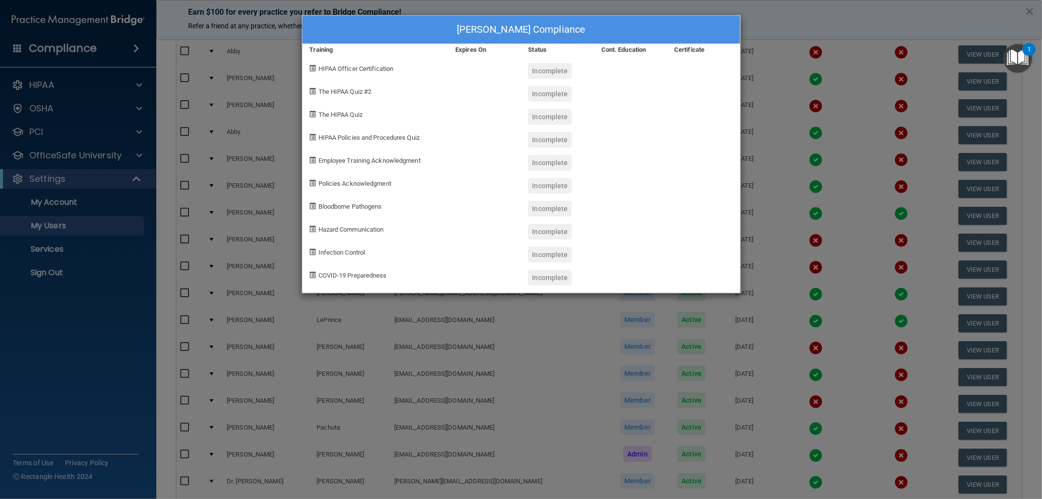
click at [882, 30] on div "Brittany Myhre's Compliance Training Expires On Status Cont. Education Certific…" at bounding box center [521, 249] width 1042 height 499
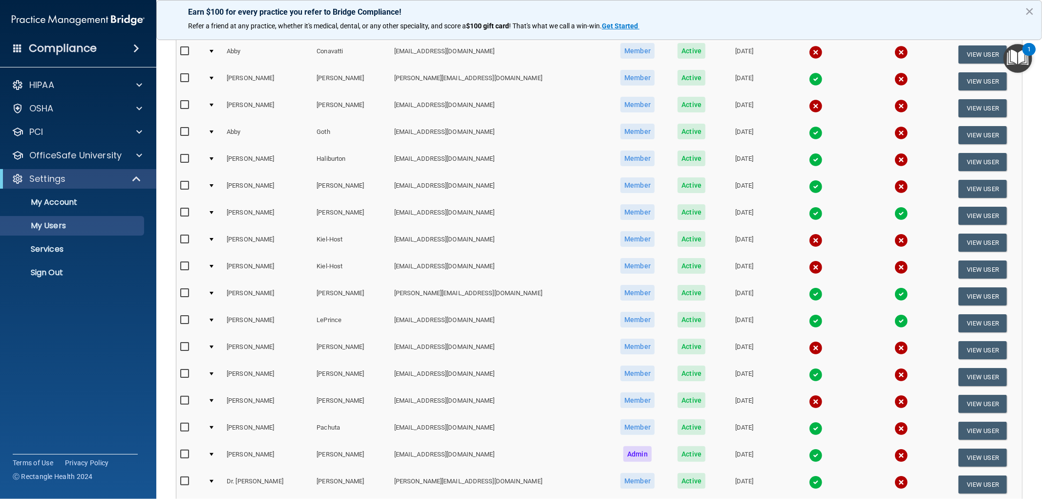
scroll to position [163, 0]
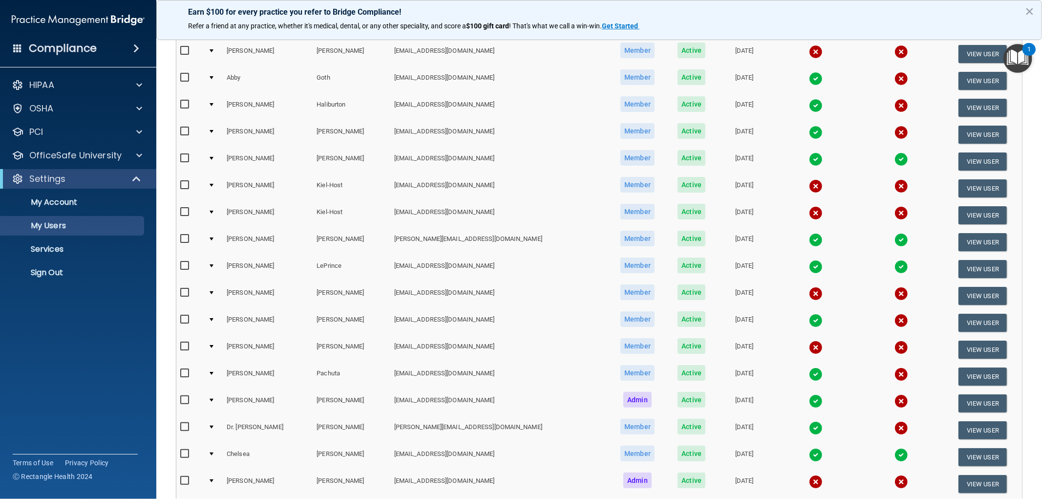
click at [809, 343] on img at bounding box center [816, 347] width 14 height 14
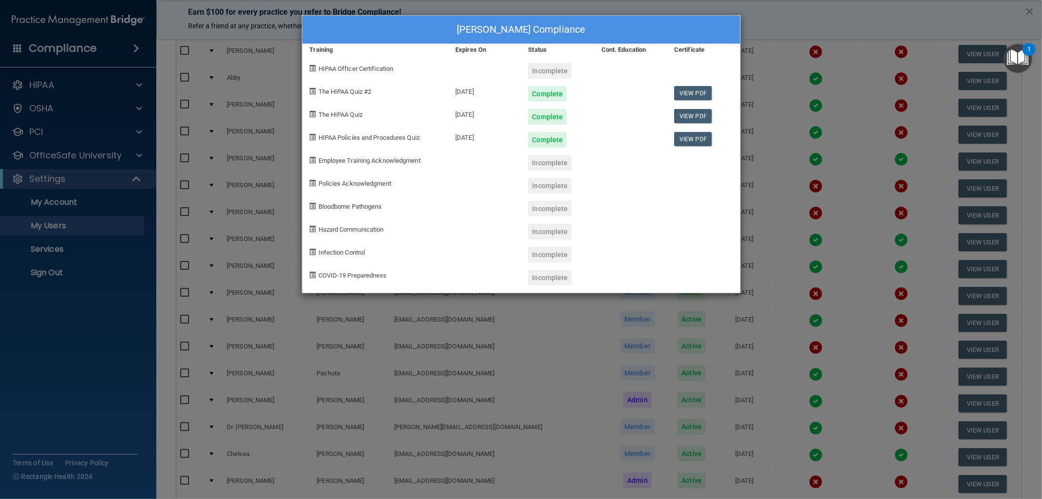
click at [784, 21] on div "Kristy Nieken's Compliance Training Expires On Status Cont. Education Certifica…" at bounding box center [521, 249] width 1042 height 499
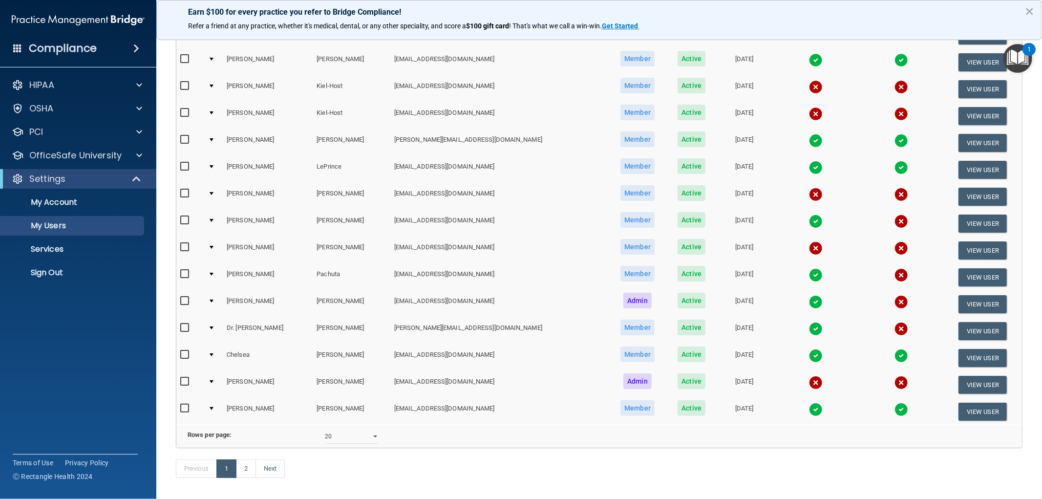
scroll to position [271, 0]
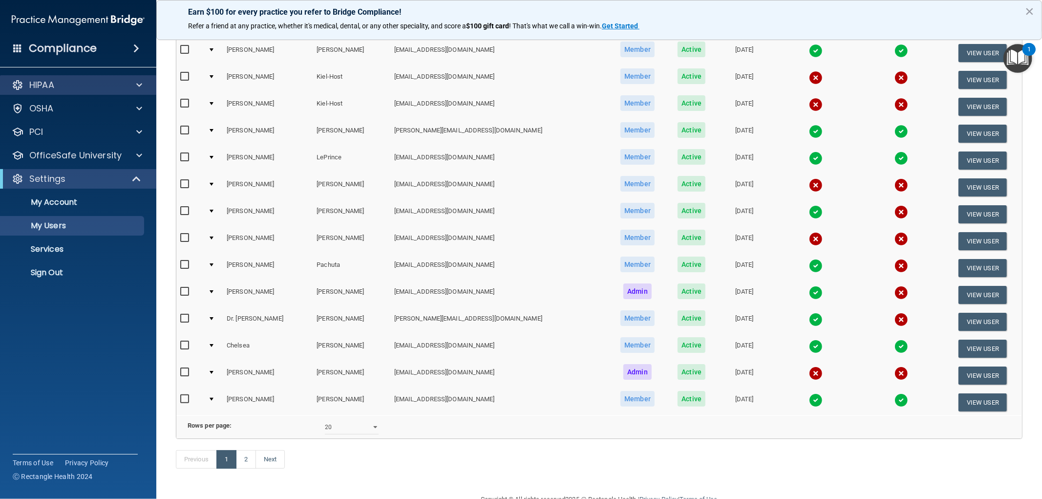
click at [89, 91] on div "HIPAA" at bounding box center [78, 85] width 157 height 20
click at [90, 106] on div "OSHA" at bounding box center [64, 109] width 121 height 12
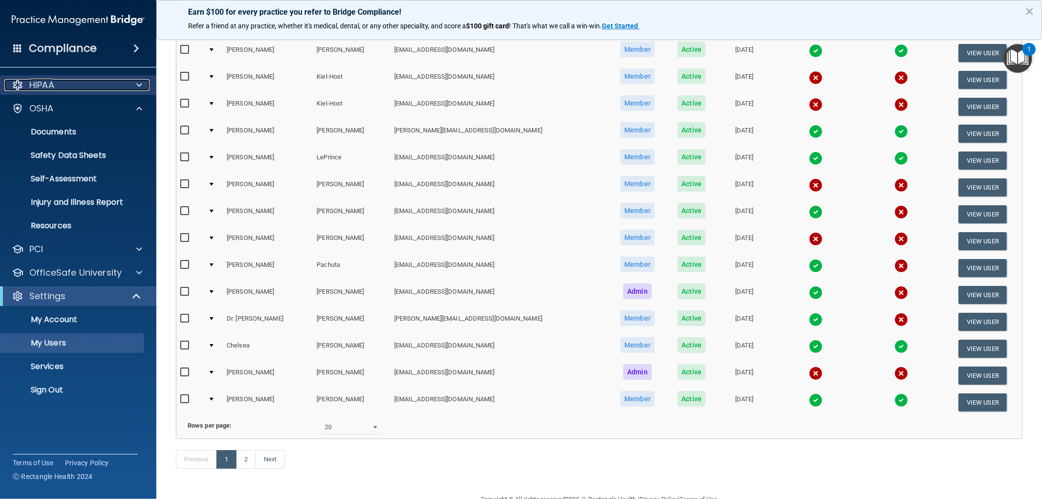
click at [81, 80] on div "HIPAA" at bounding box center [64, 85] width 121 height 12
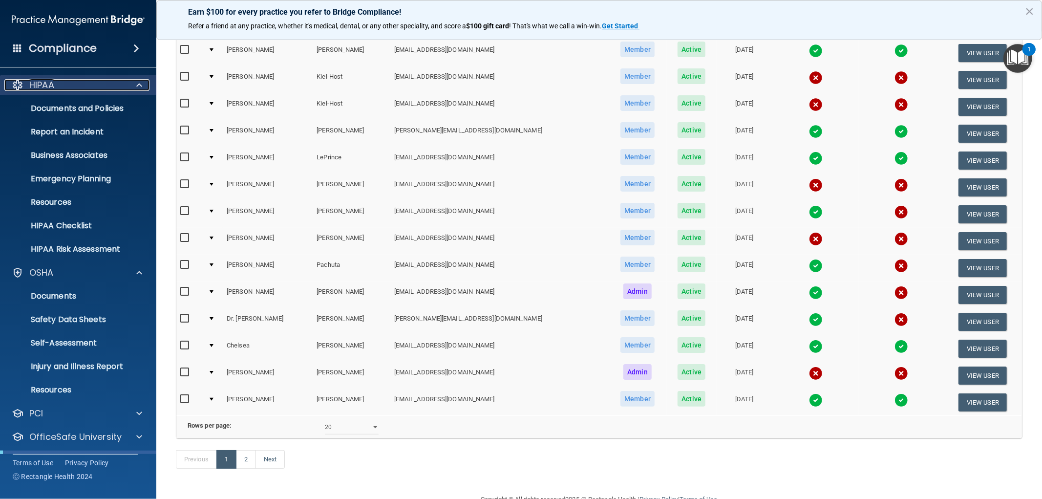
click at [81, 80] on div "HIPAA" at bounding box center [64, 85] width 121 height 12
